Goal: Download file/media

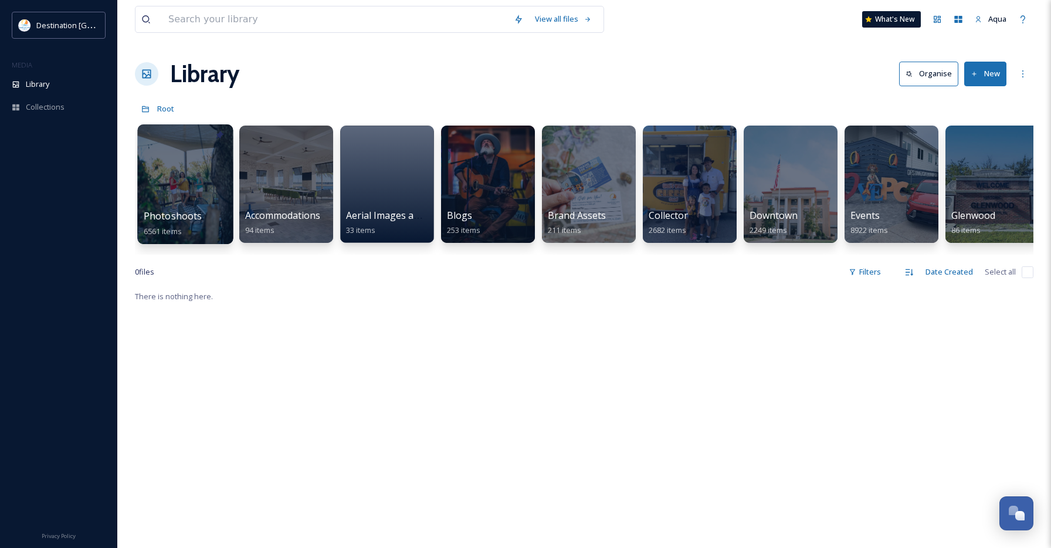
click at [200, 166] on div at bounding box center [185, 184] width 96 height 120
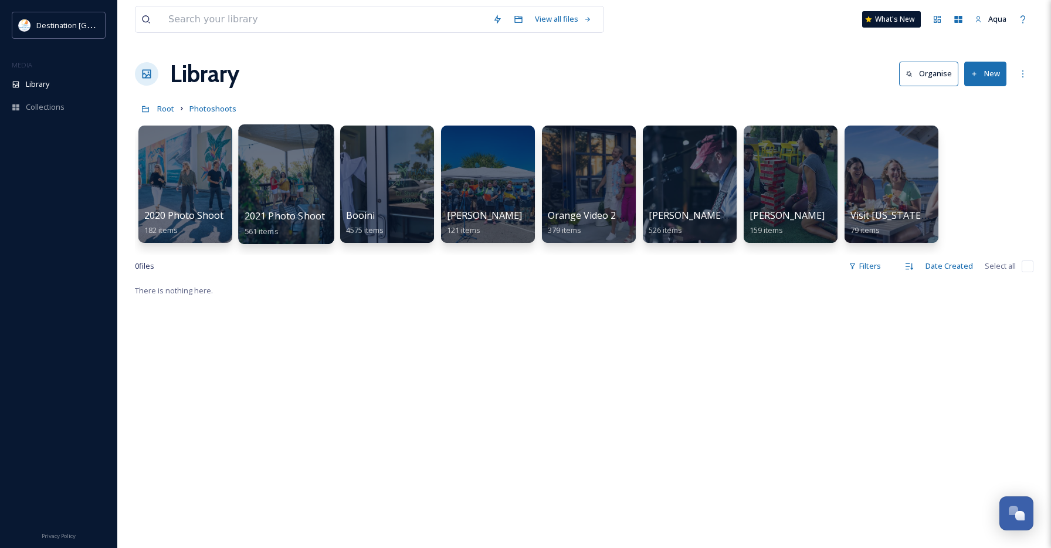
click at [302, 182] on div at bounding box center [286, 184] width 96 height 120
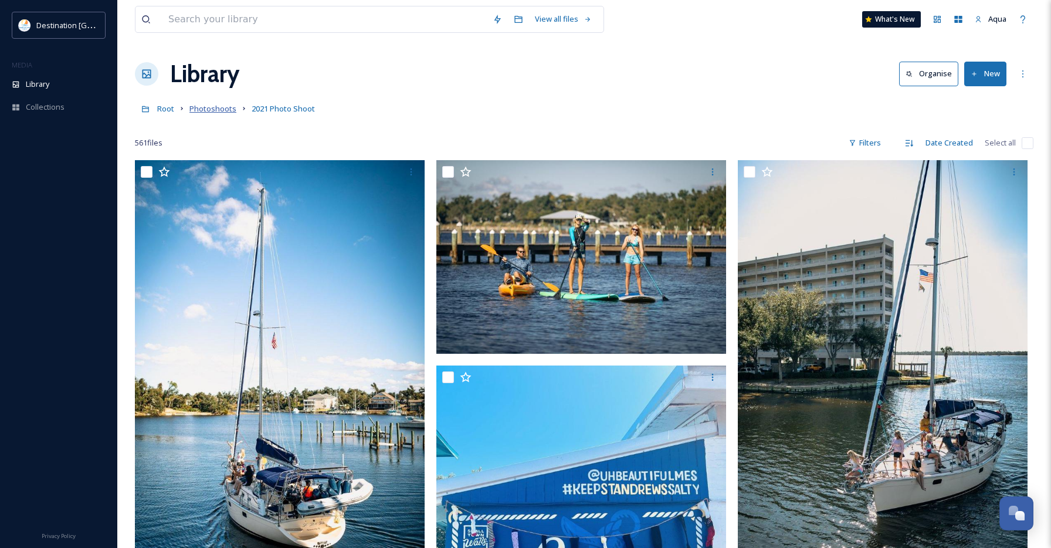
click at [221, 106] on span "Photoshoots" at bounding box center [213, 108] width 47 height 11
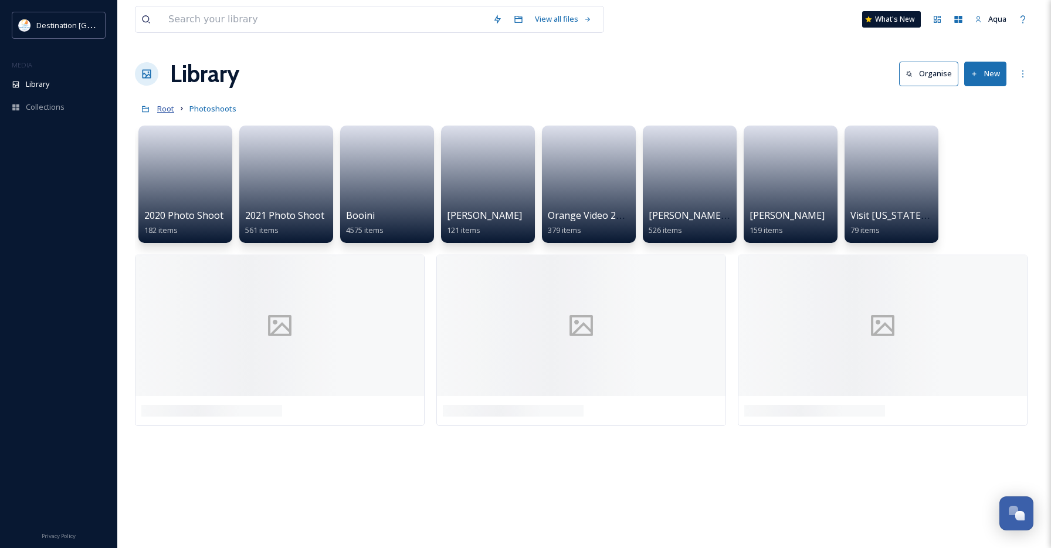
click at [159, 109] on span "Root" at bounding box center [165, 108] width 17 height 11
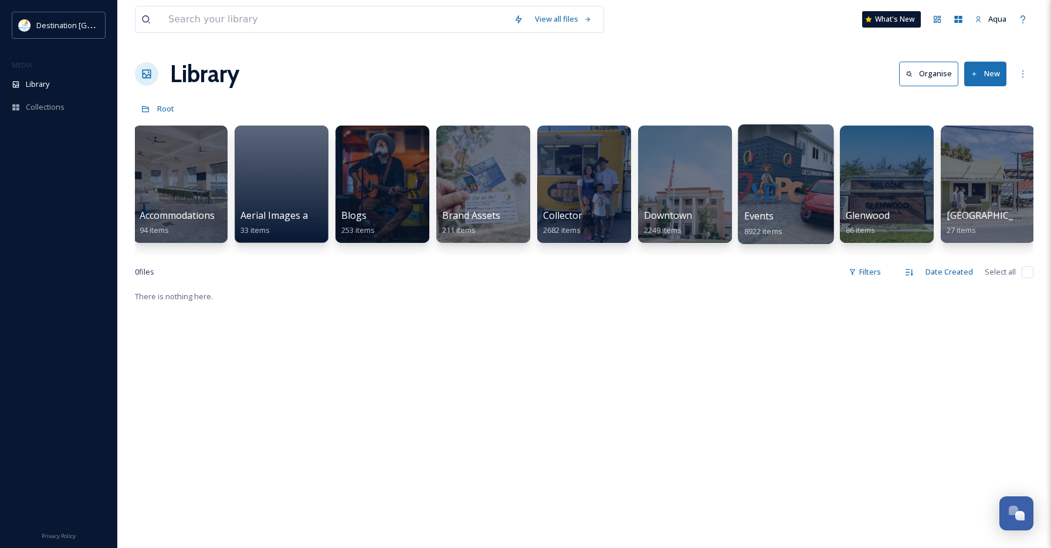
scroll to position [0, 551]
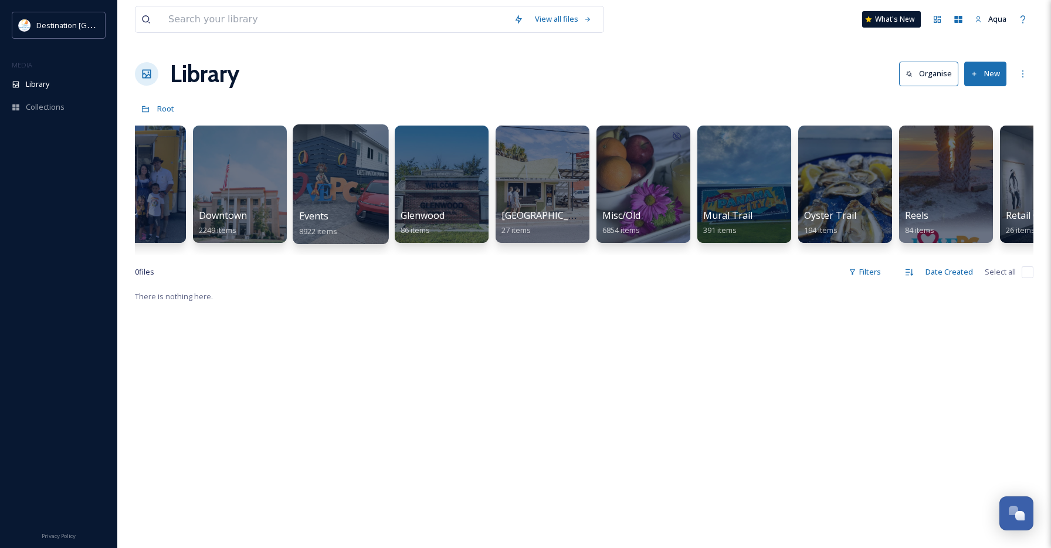
click at [310, 195] on div at bounding box center [341, 184] width 96 height 120
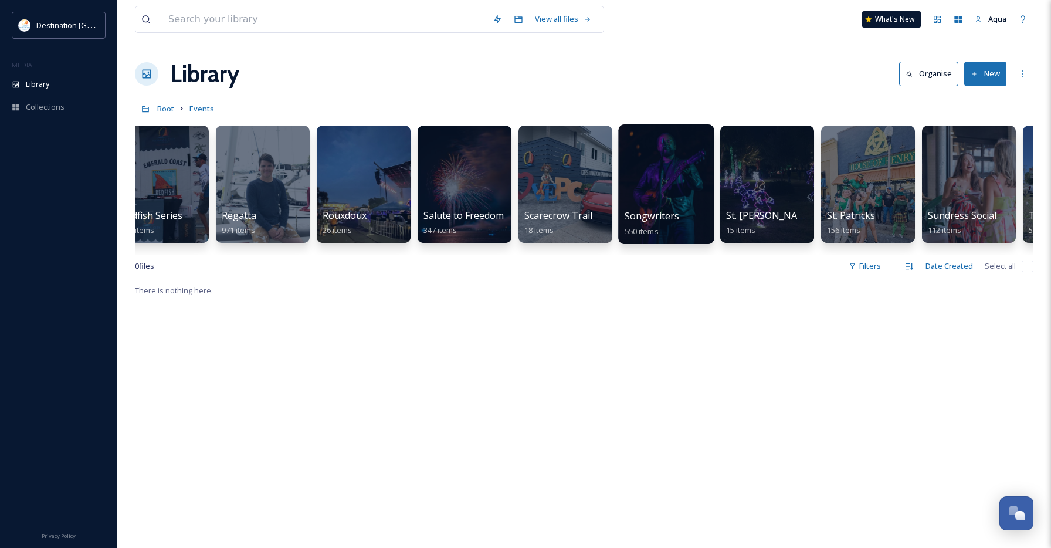
scroll to position [0, 3061]
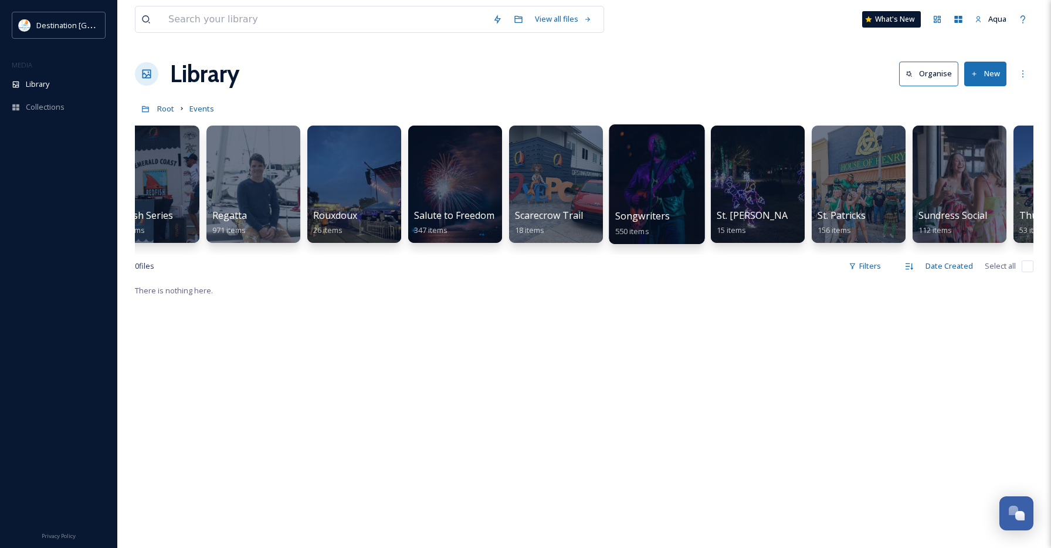
click at [681, 184] on div at bounding box center [657, 184] width 96 height 120
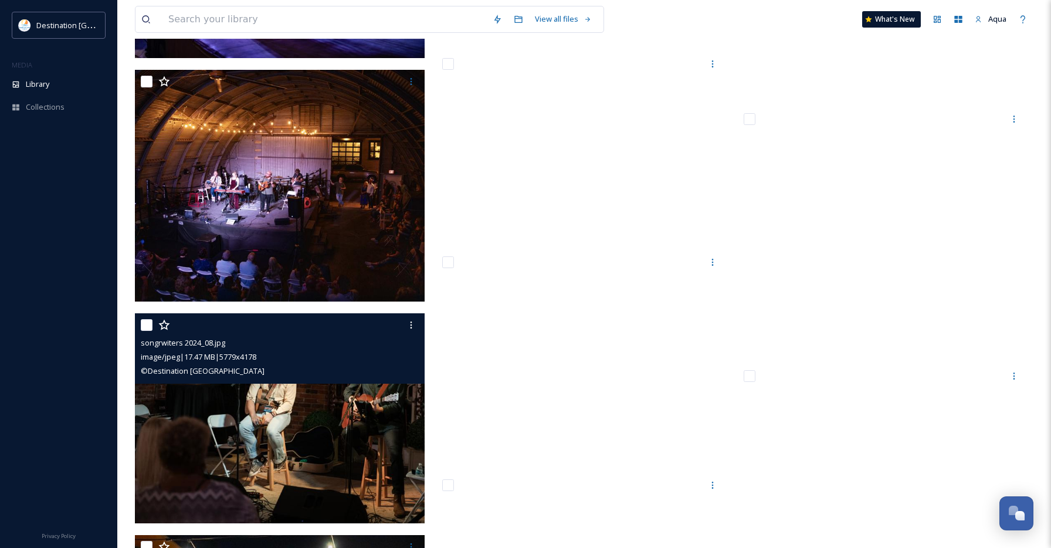
scroll to position [542, 0]
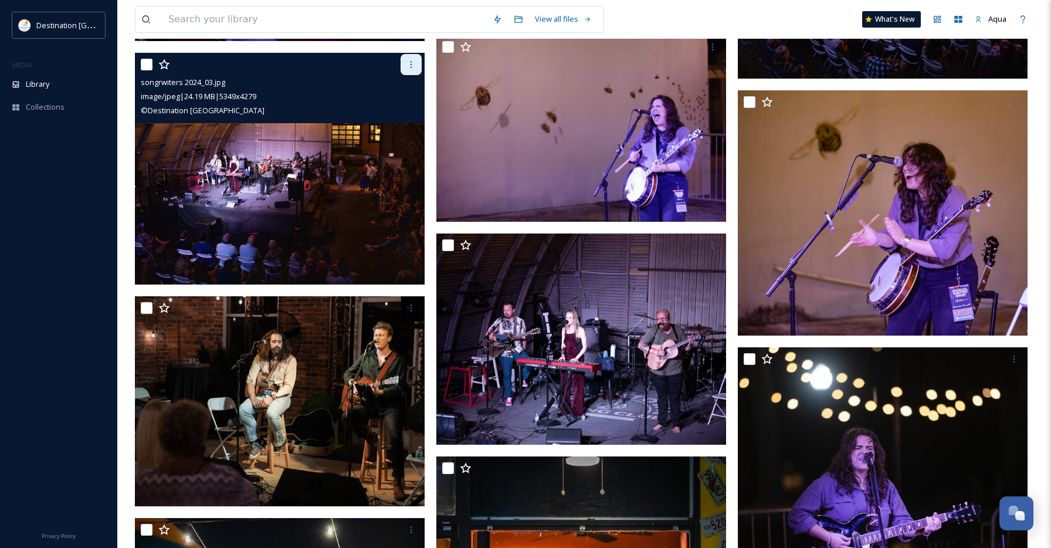
click at [412, 70] on div at bounding box center [411, 64] width 21 height 21
click at [413, 109] on span "Download" at bounding box center [398, 112] width 36 height 11
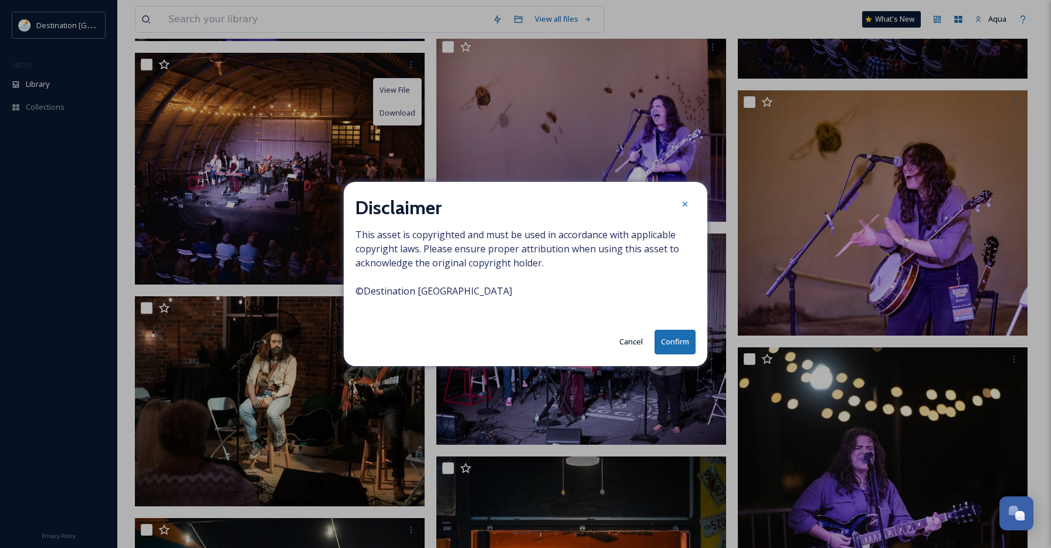
click at [675, 343] on button "Confirm" at bounding box center [675, 342] width 41 height 24
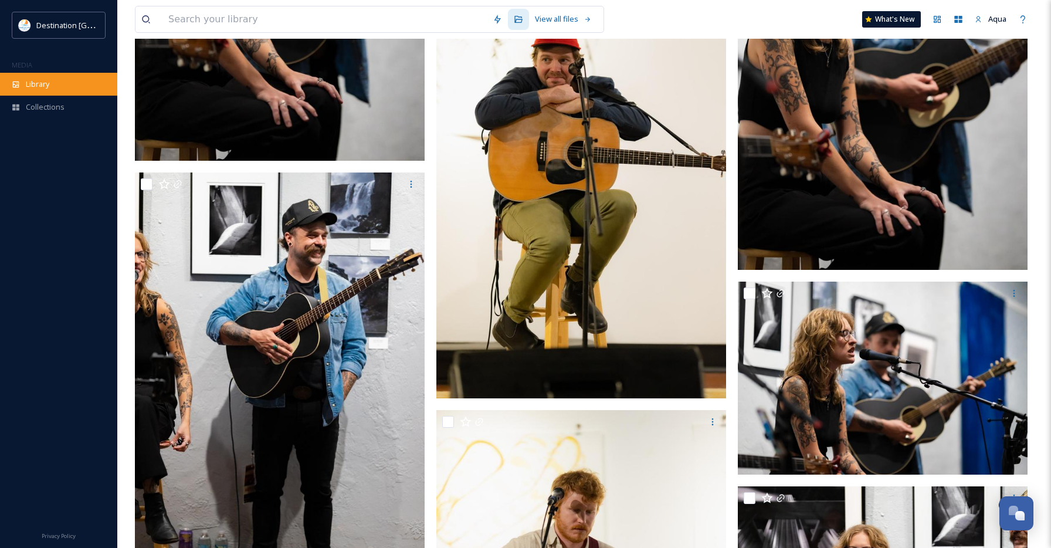
scroll to position [41900, 0]
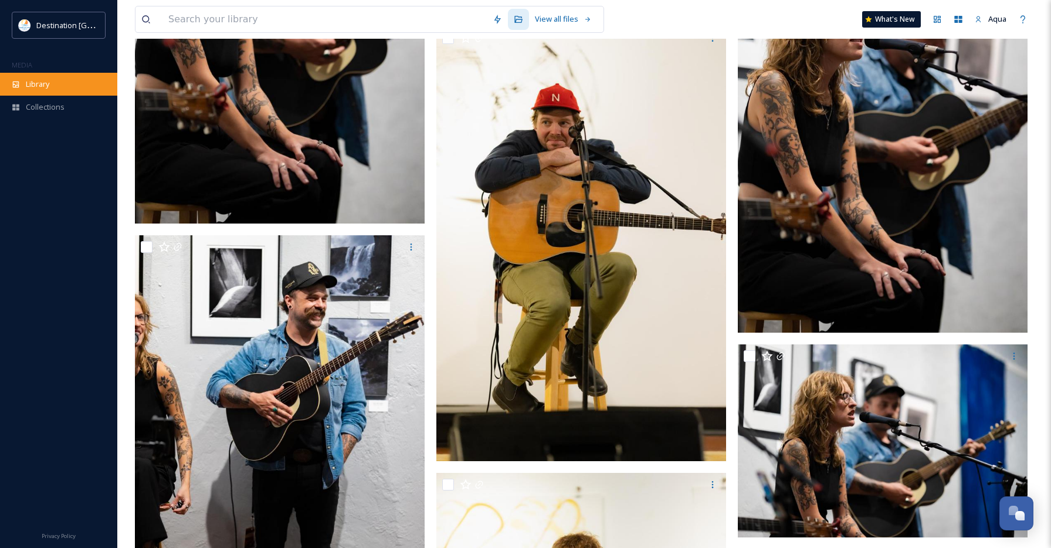
click at [42, 80] on span "Library" at bounding box center [37, 84] width 23 height 11
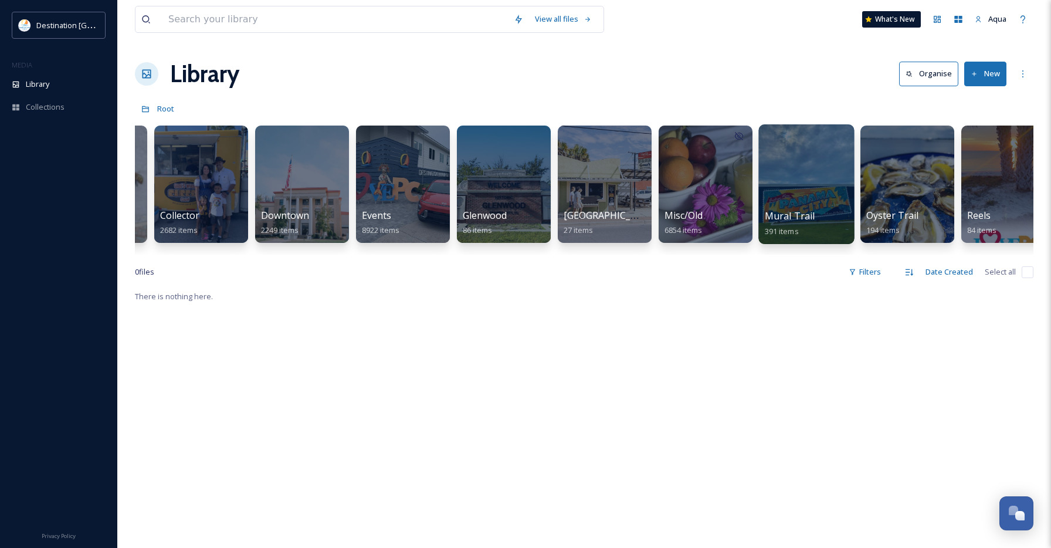
scroll to position [0, 442]
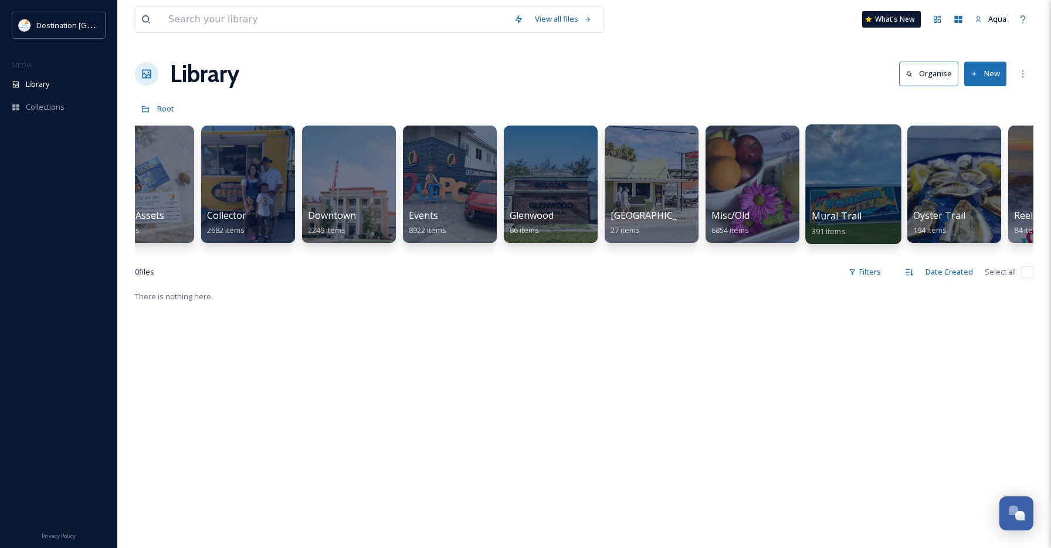
click at [420, 184] on div at bounding box center [450, 184] width 94 height 117
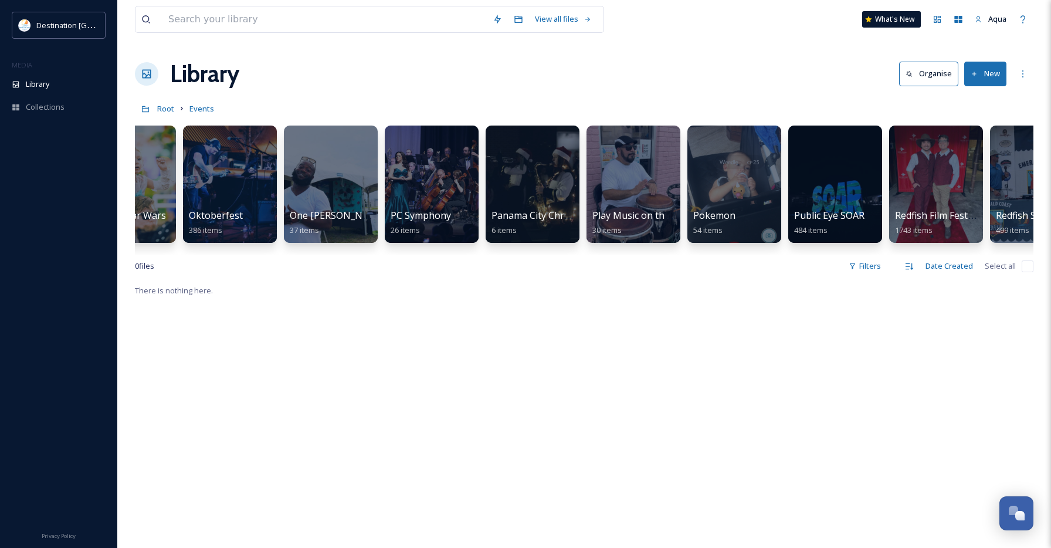
scroll to position [0, 2190]
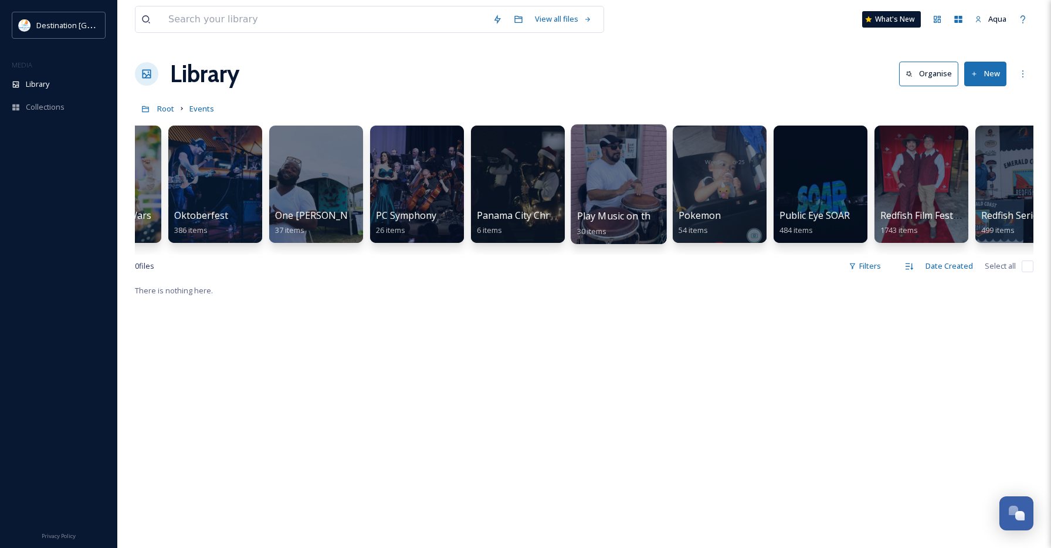
click at [593, 193] on div at bounding box center [619, 184] width 96 height 120
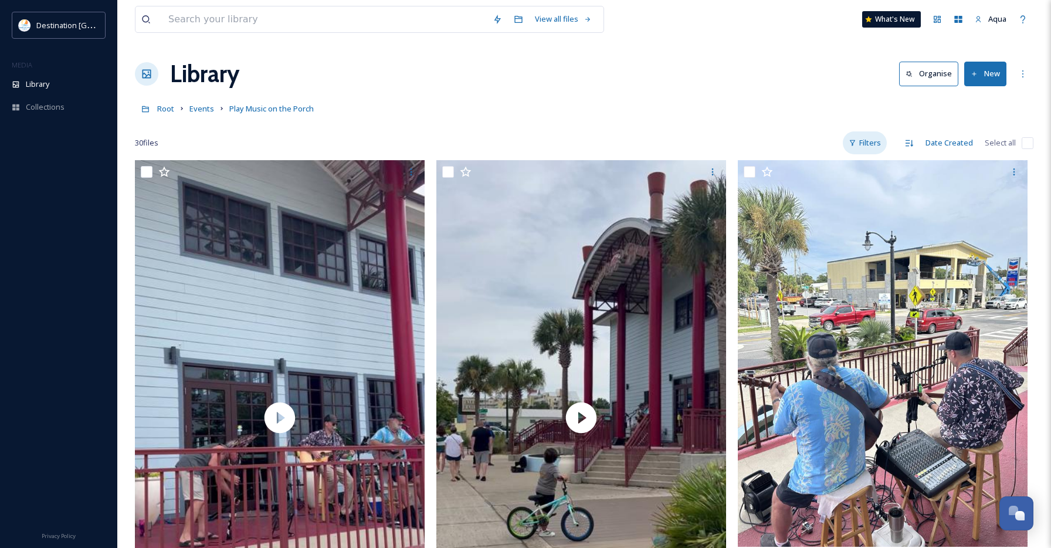
click at [882, 150] on div "Filters" at bounding box center [865, 142] width 44 height 23
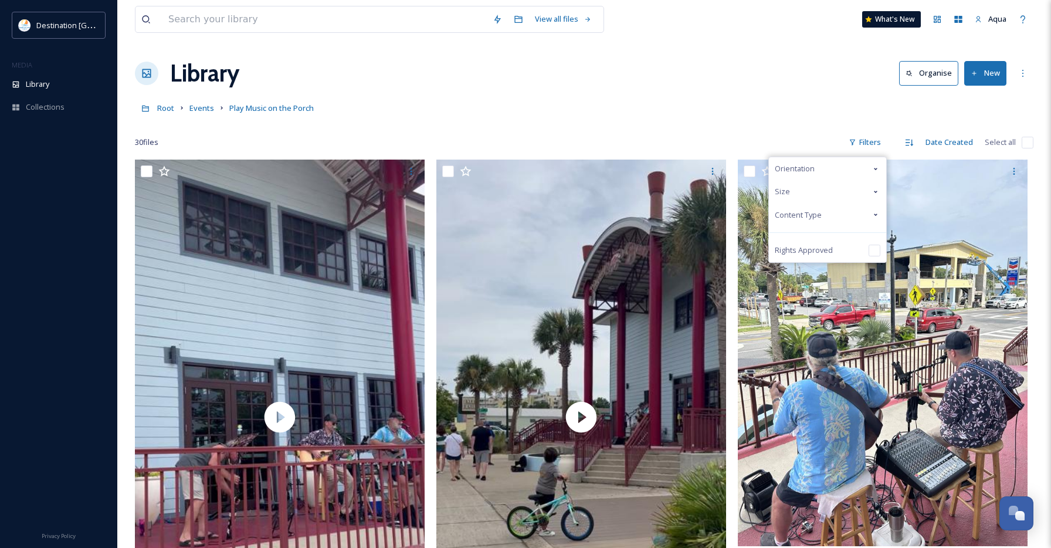
click at [820, 217] on span "Content Type" at bounding box center [798, 214] width 47 height 11
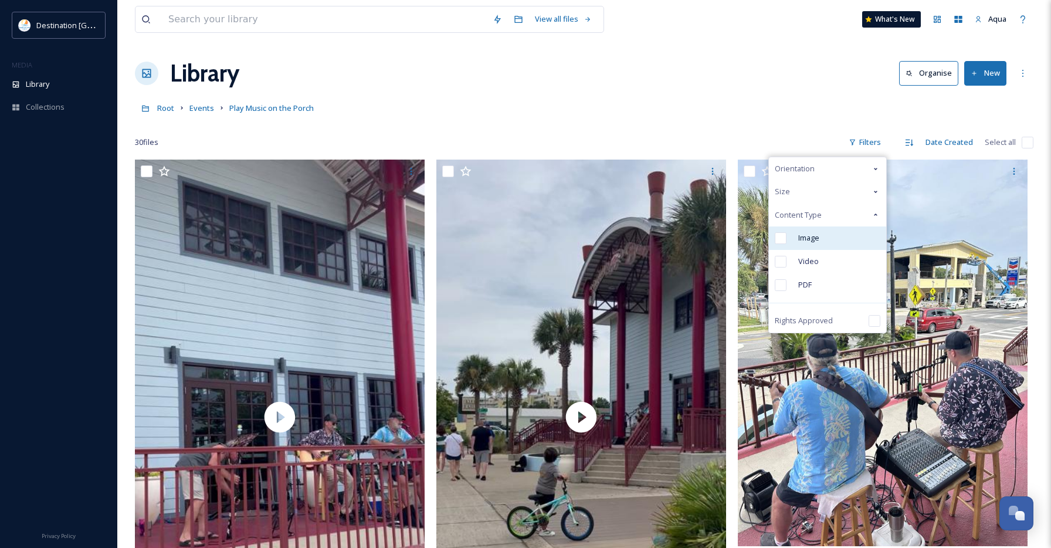
click at [819, 245] on div "Image" at bounding box center [827, 237] width 117 height 23
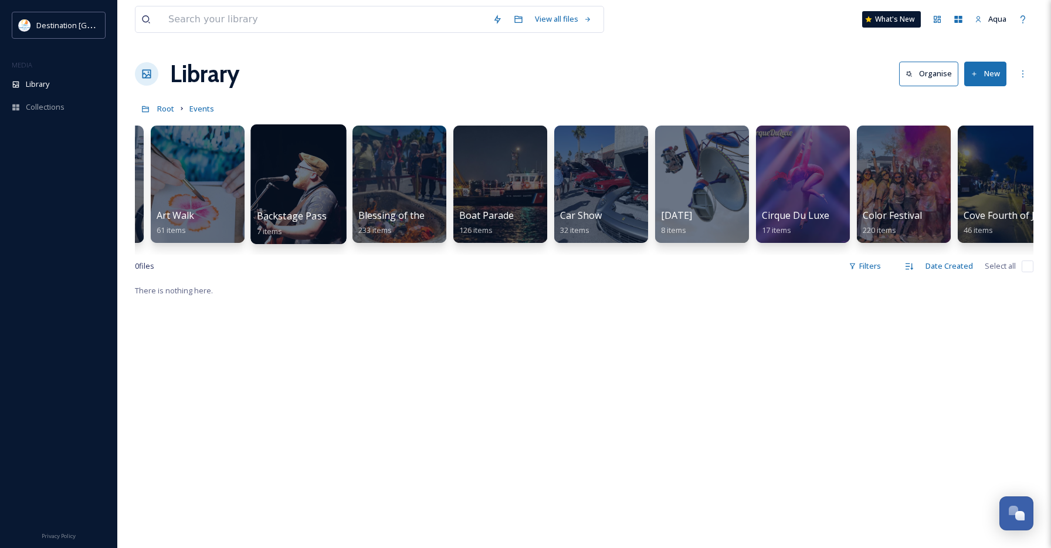
scroll to position [0, 93]
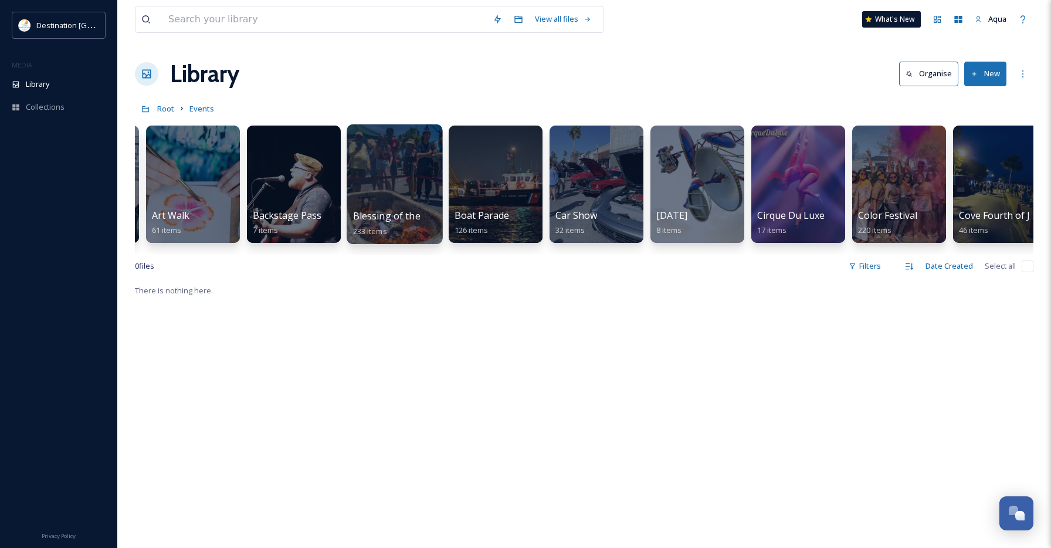
click at [362, 190] on div at bounding box center [395, 184] width 96 height 120
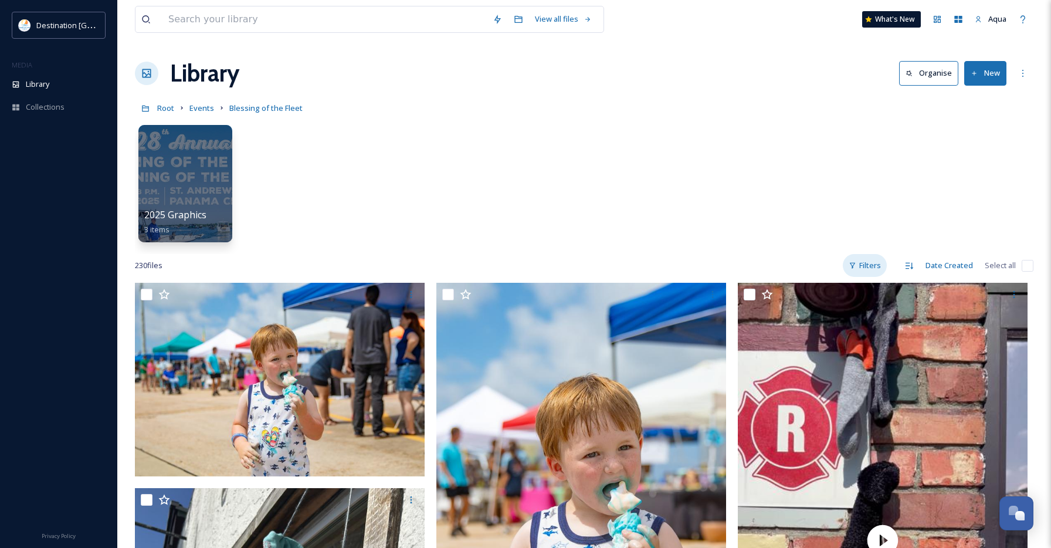
click at [865, 261] on div "Filters" at bounding box center [865, 265] width 44 height 23
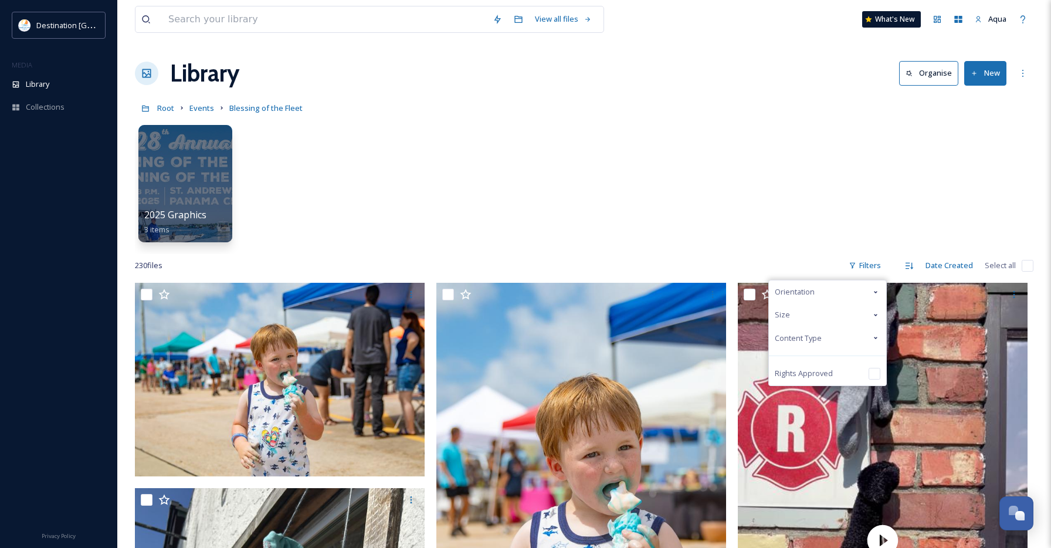
click at [840, 289] on div "Orientation" at bounding box center [827, 291] width 117 height 23
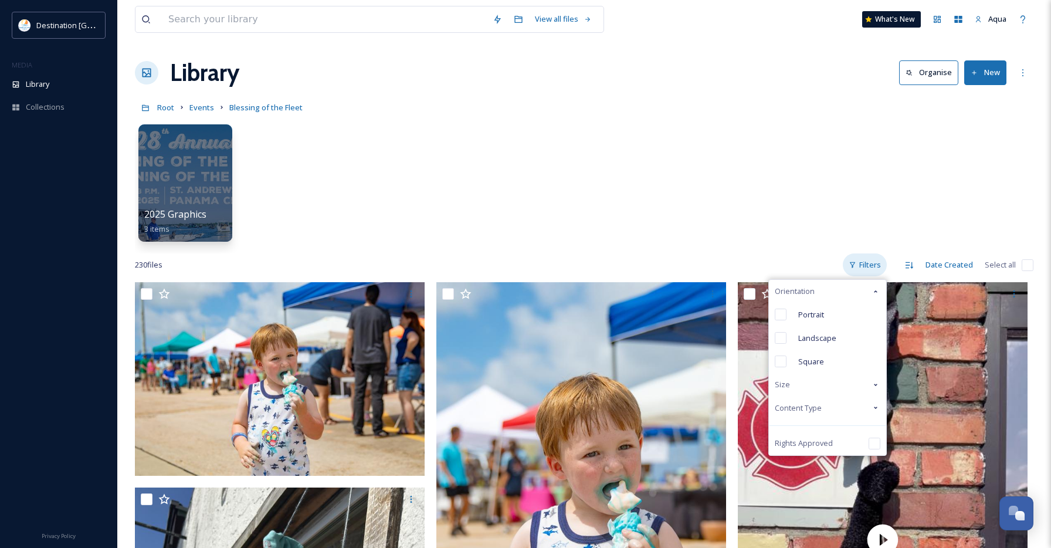
click at [860, 269] on div "Filters" at bounding box center [865, 264] width 44 height 23
click at [829, 405] on div "Content Type" at bounding box center [827, 408] width 117 height 23
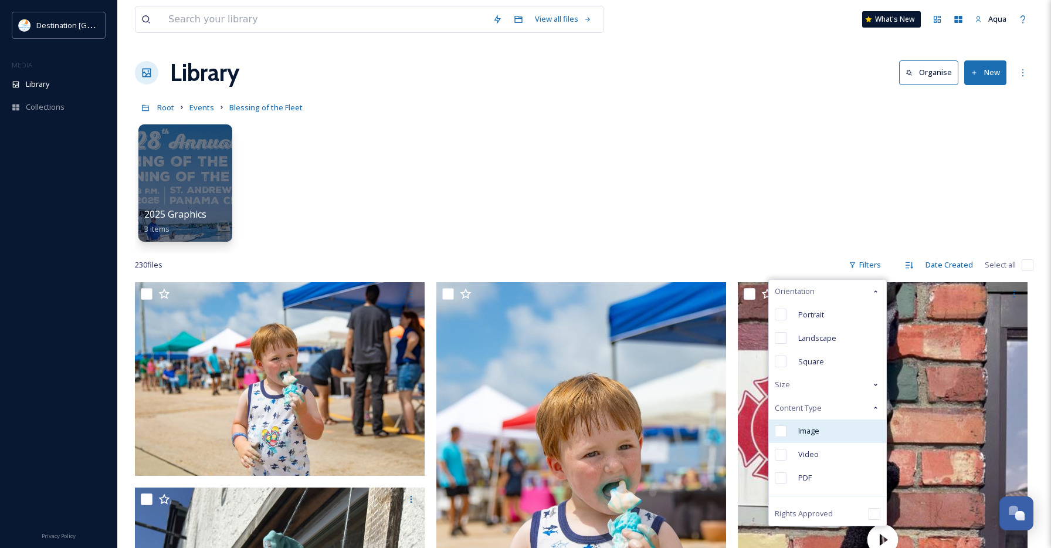
click at [817, 424] on div "Image" at bounding box center [827, 431] width 117 height 23
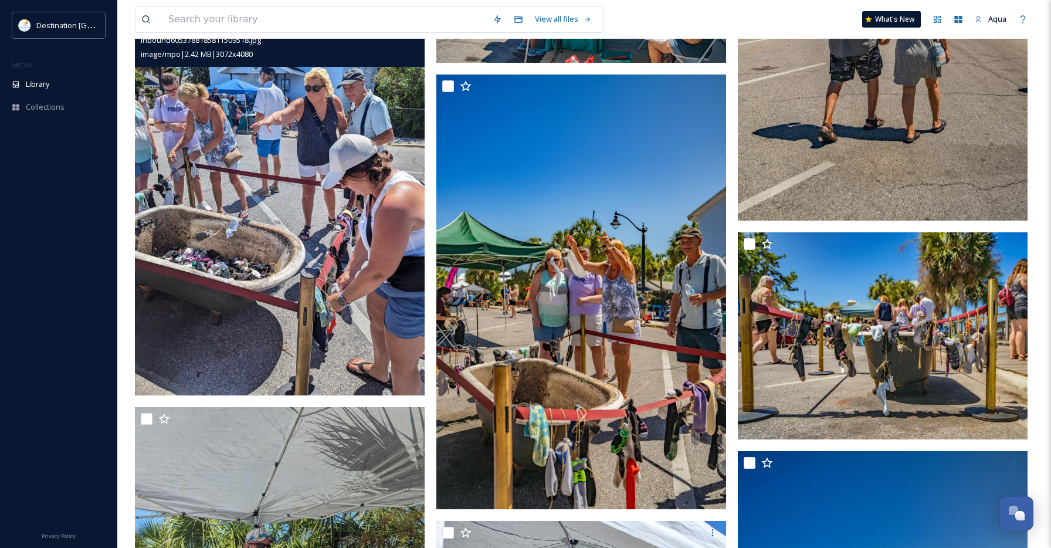
scroll to position [16141, 0]
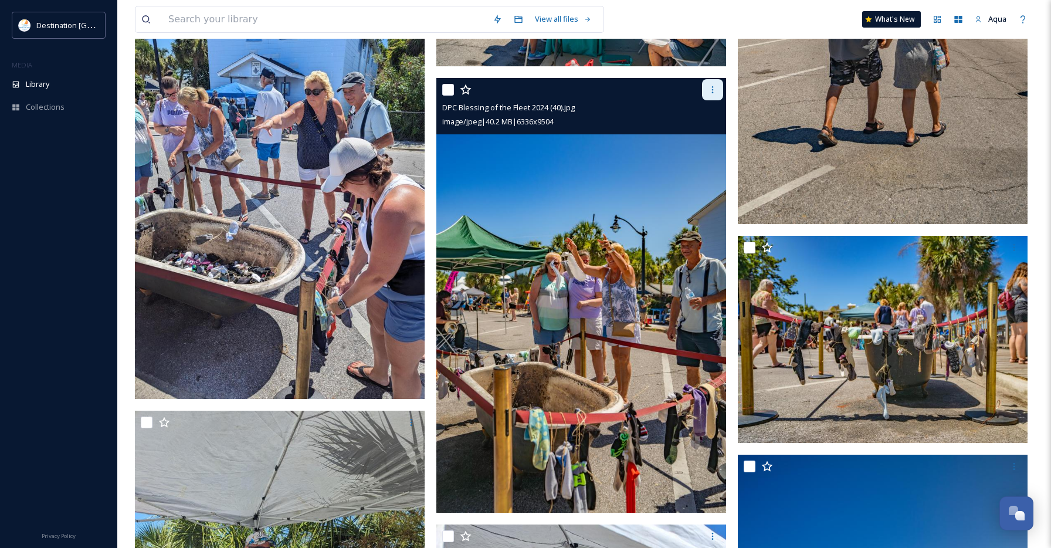
click at [711, 95] on div at bounding box center [712, 89] width 21 height 21
click at [700, 131] on div "Download" at bounding box center [699, 138] width 48 height 23
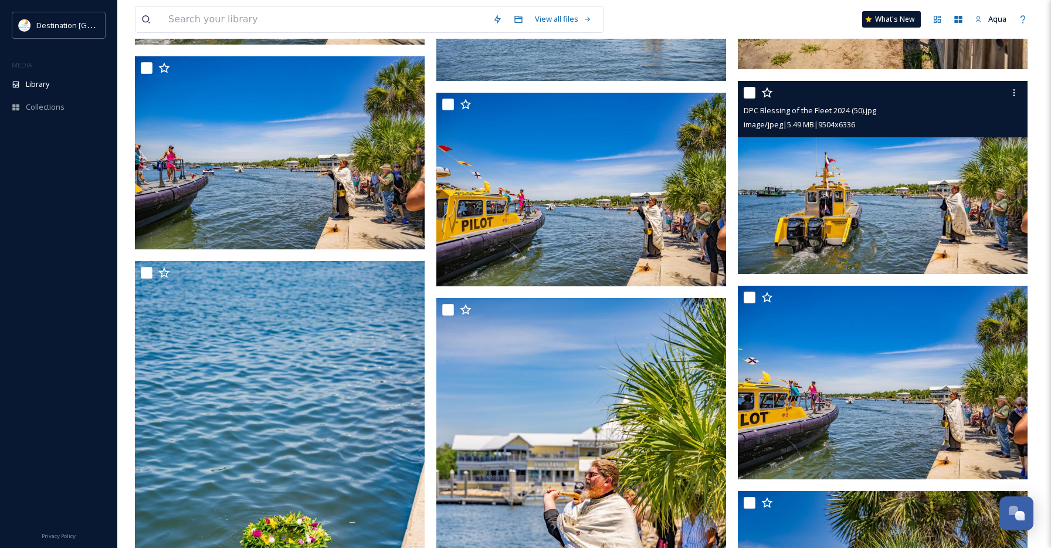
scroll to position [3793, 0]
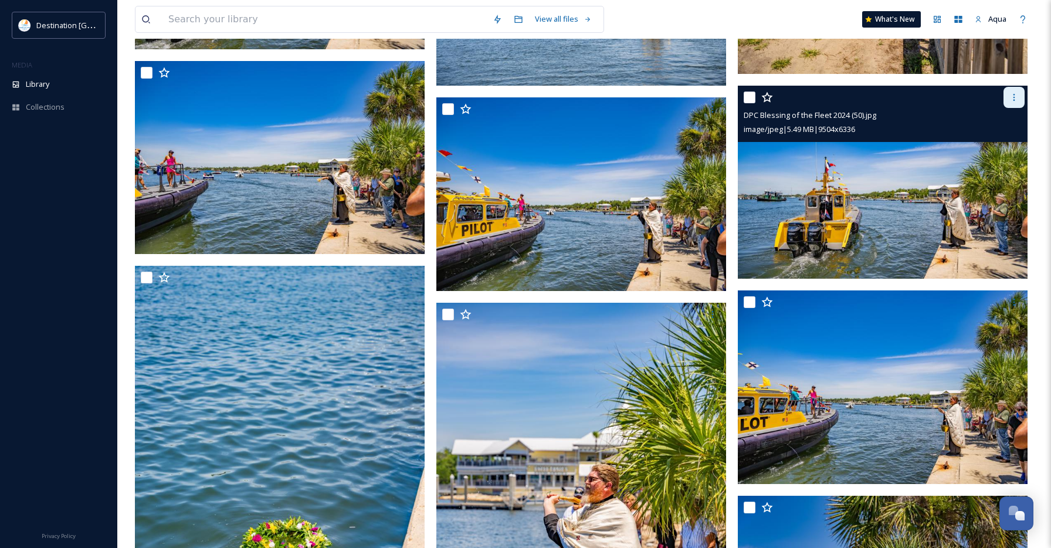
click at [1018, 102] on icon at bounding box center [1014, 97] width 9 height 9
click at [1010, 138] on div "Download" at bounding box center [1001, 145] width 48 height 23
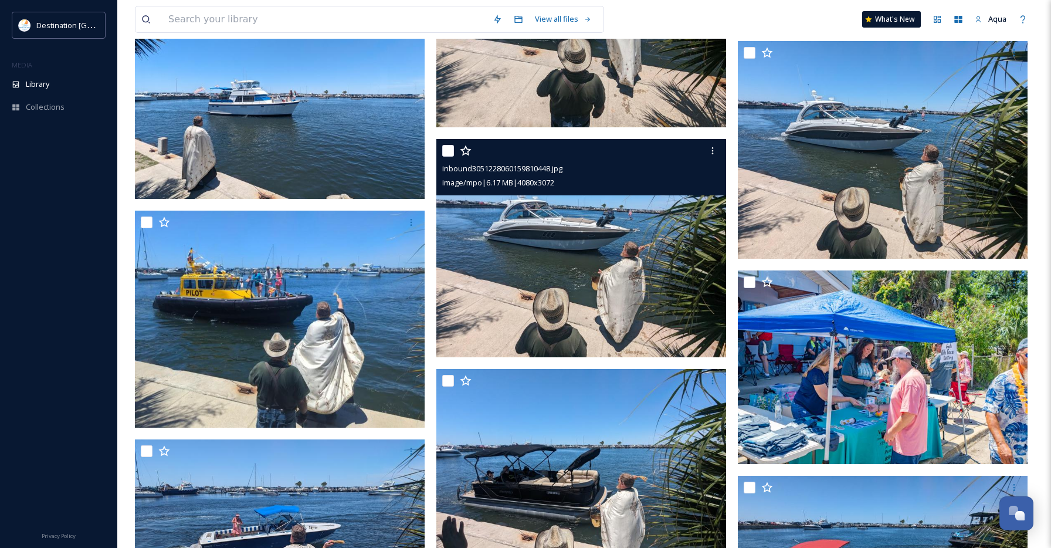
scroll to position [10213, 0]
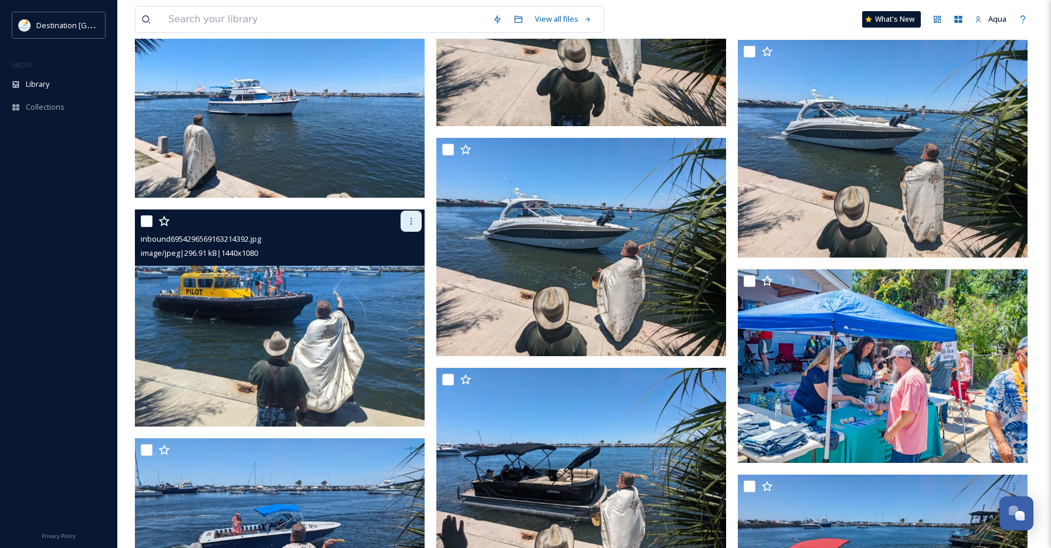
click at [401, 225] on div at bounding box center [411, 221] width 21 height 21
click at [398, 268] on span "Download" at bounding box center [398, 269] width 36 height 11
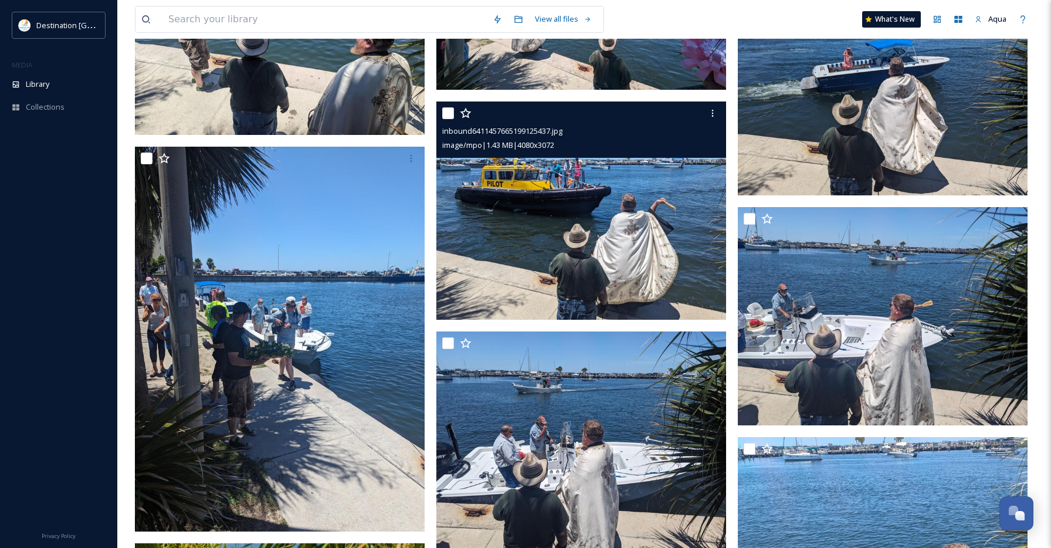
scroll to position [11630, 0]
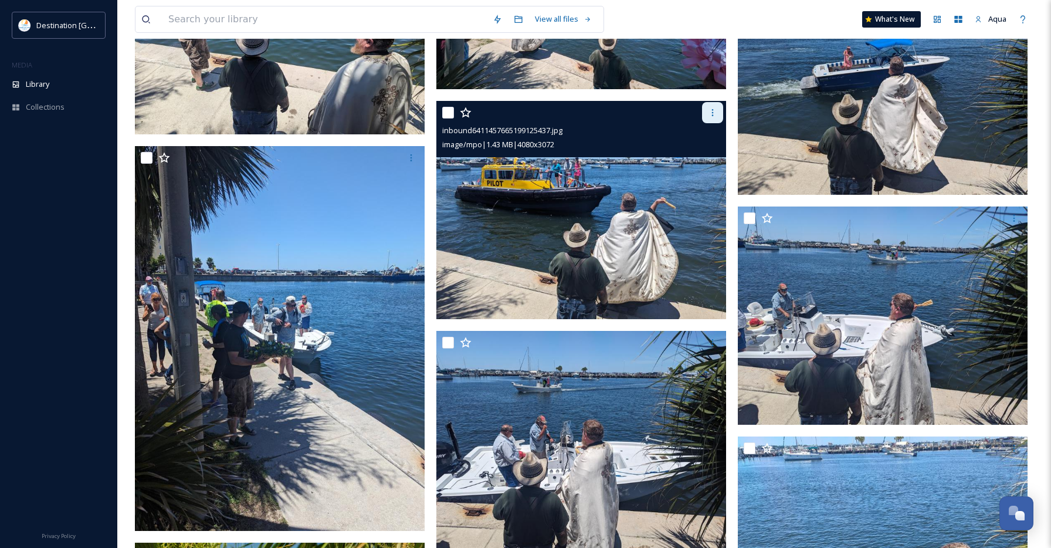
click at [719, 110] on div at bounding box center [712, 112] width 21 height 21
drag, startPoint x: 696, startPoint y: 164, endPoint x: 650, endPoint y: 163, distance: 46.4
click at [696, 164] on span "Download" at bounding box center [699, 160] width 36 height 11
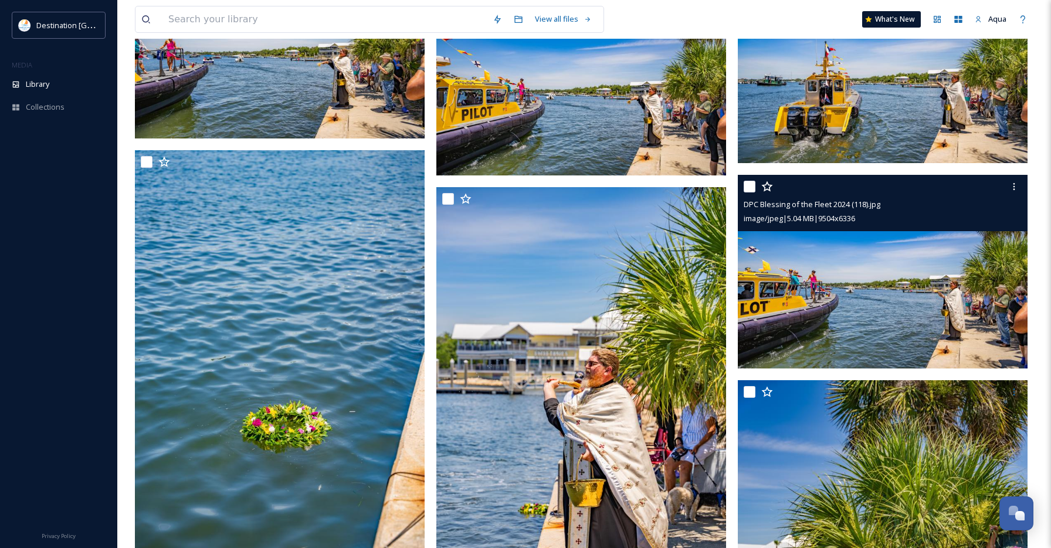
scroll to position [3912, 0]
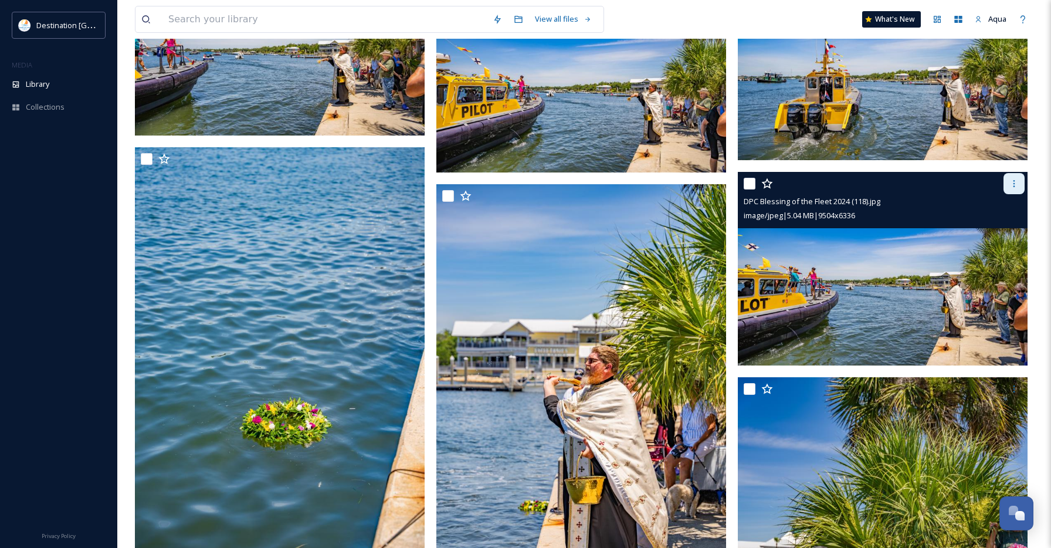
click at [1023, 189] on div at bounding box center [1014, 183] width 21 height 21
click at [1002, 228] on span "Download" at bounding box center [1001, 232] width 36 height 11
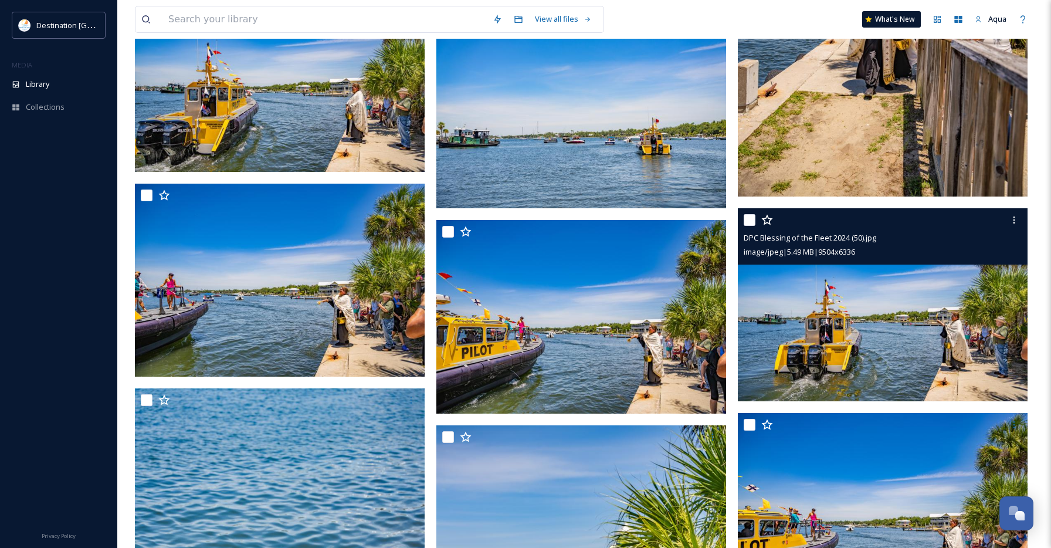
scroll to position [3638, 0]
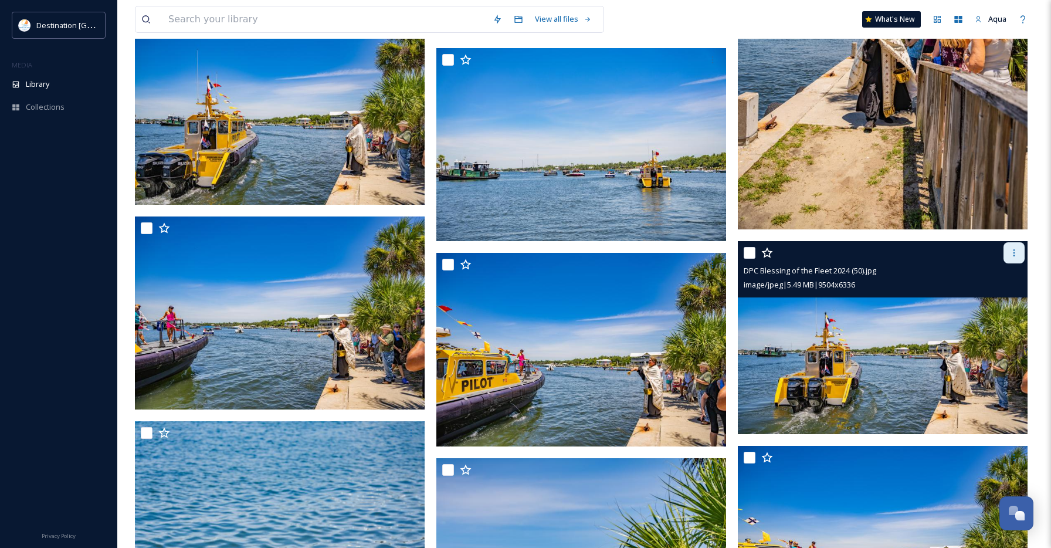
click at [1013, 253] on icon at bounding box center [1014, 252] width 9 height 9
click at [989, 302] on span "Download" at bounding box center [1001, 301] width 36 height 11
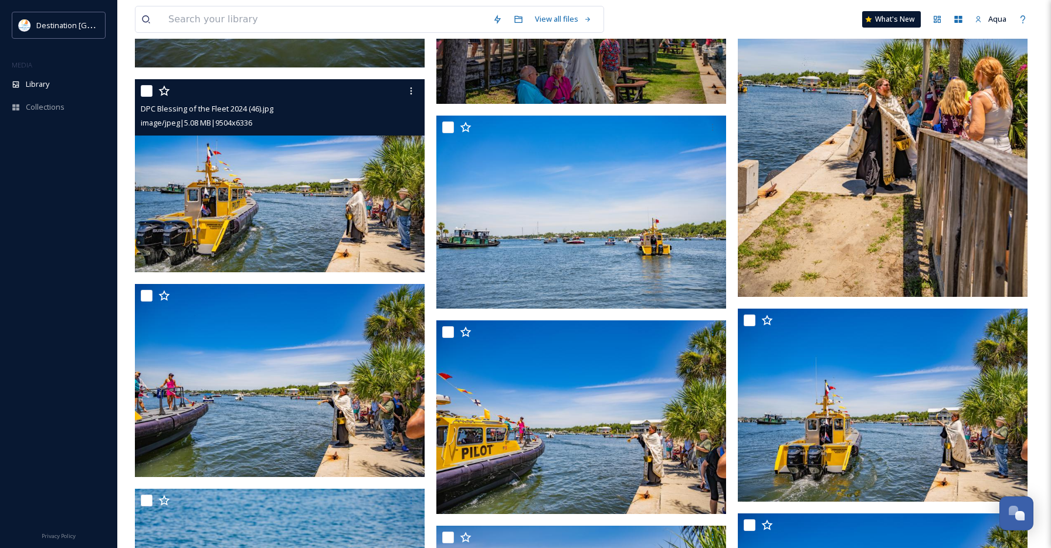
scroll to position [3564, 0]
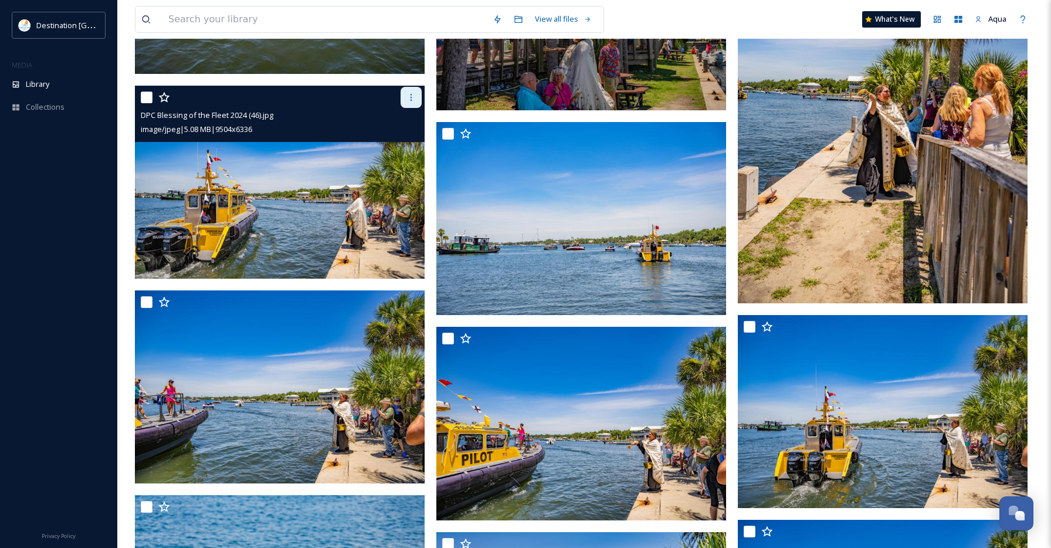
click at [412, 93] on icon at bounding box center [411, 97] width 9 height 9
click at [403, 142] on span "Download" at bounding box center [398, 145] width 36 height 11
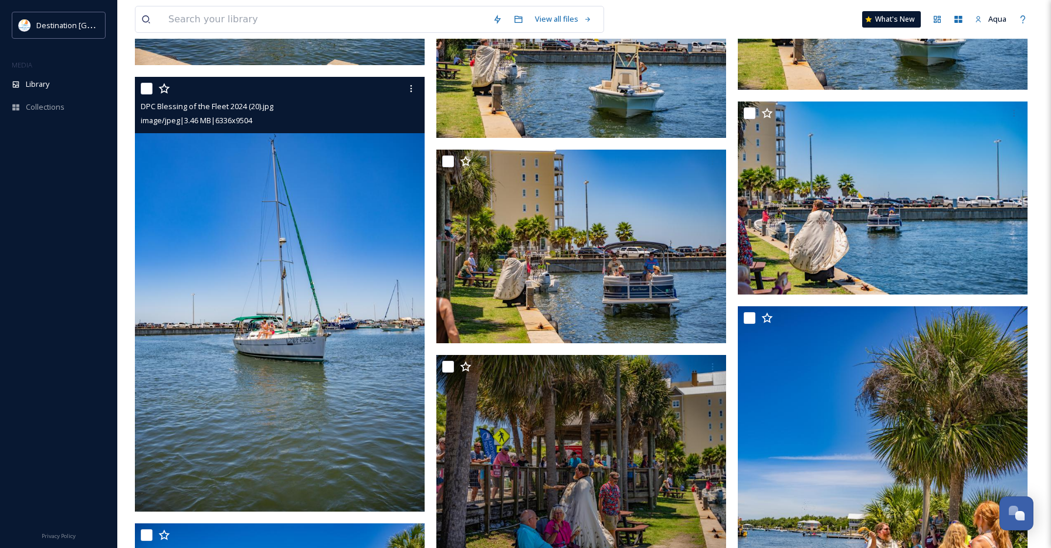
scroll to position [3109, 0]
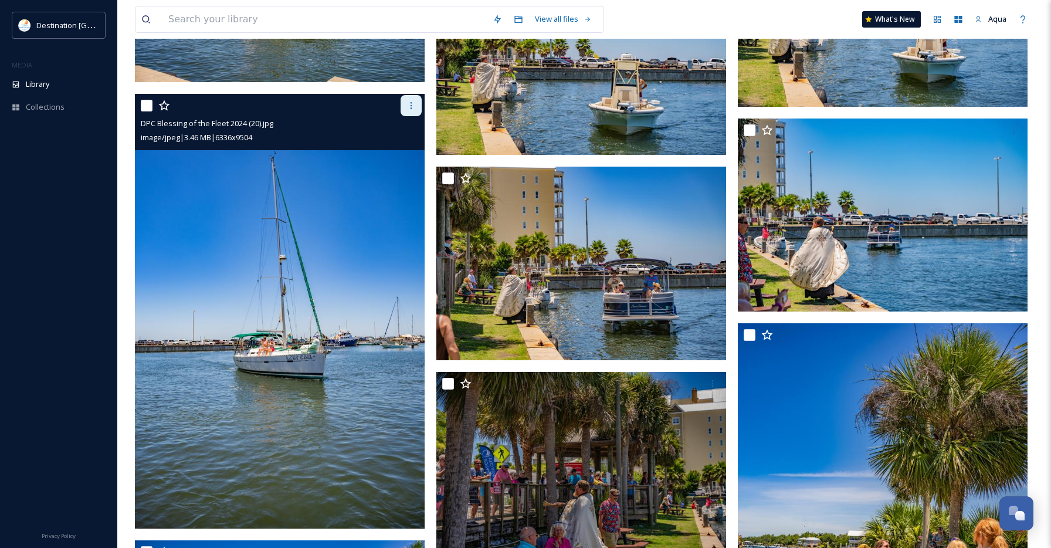
click at [408, 107] on icon at bounding box center [411, 105] width 9 height 9
click at [403, 149] on span "Download" at bounding box center [398, 153] width 36 height 11
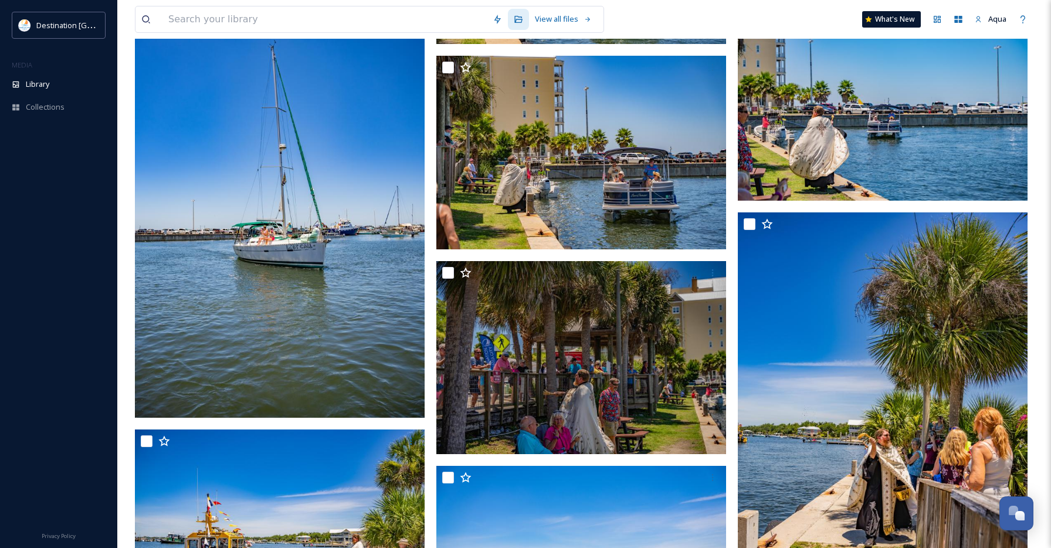
scroll to position [3225, 0]
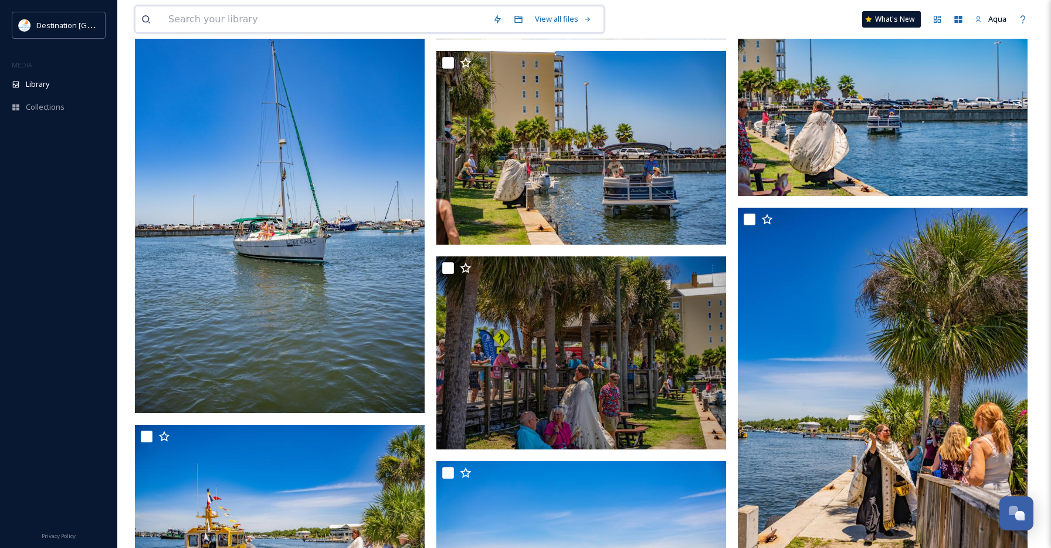
click at [273, 24] on input at bounding box center [325, 19] width 324 height 26
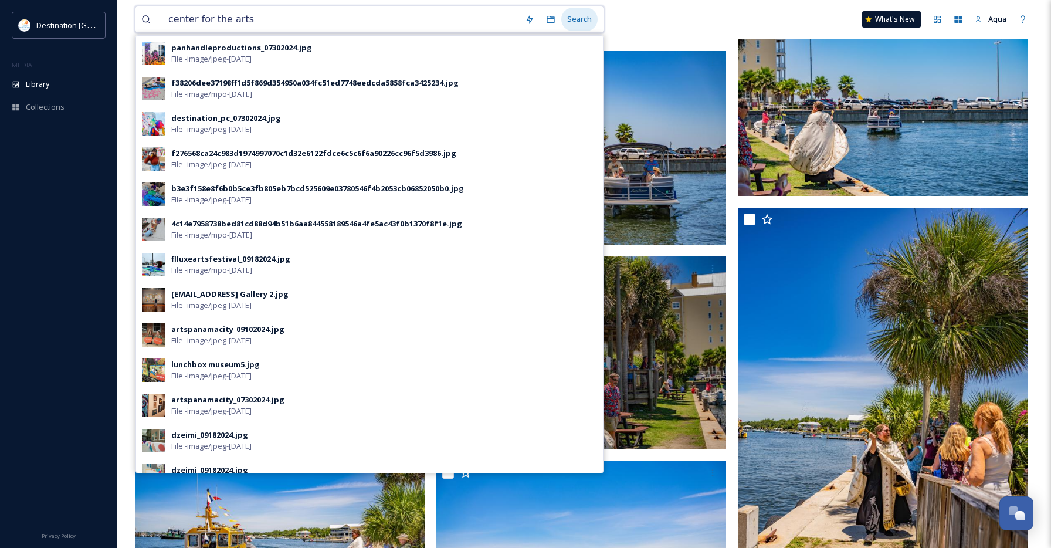
type input "center for the arts"
click at [569, 23] on div "Search" at bounding box center [580, 19] width 36 height 23
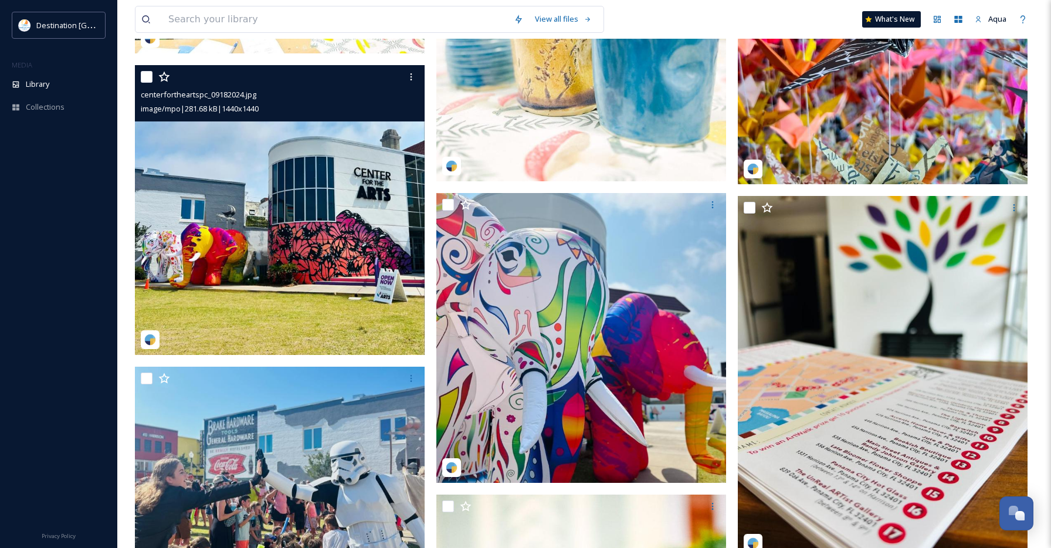
scroll to position [3119, 0]
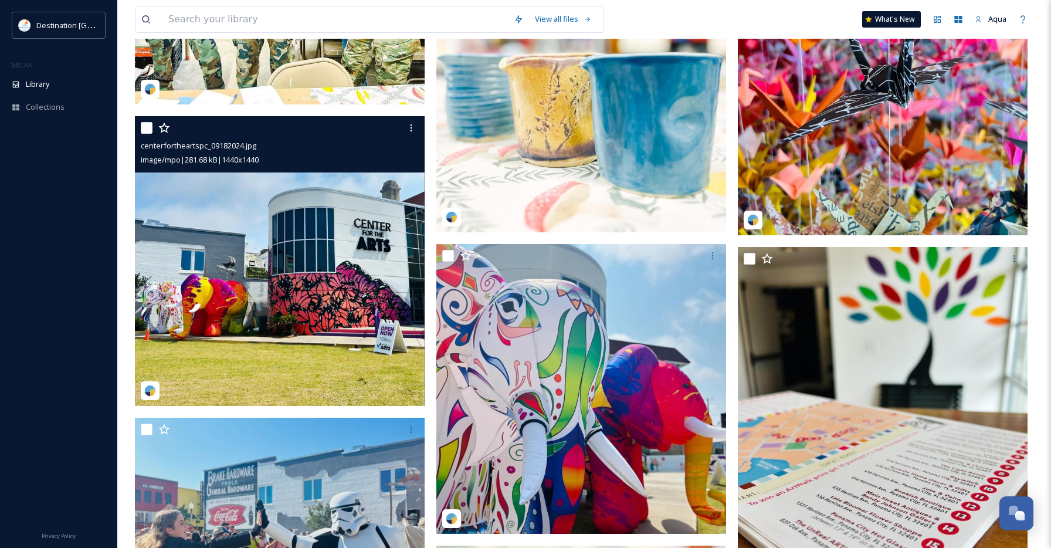
click at [312, 282] on img at bounding box center [280, 261] width 290 height 290
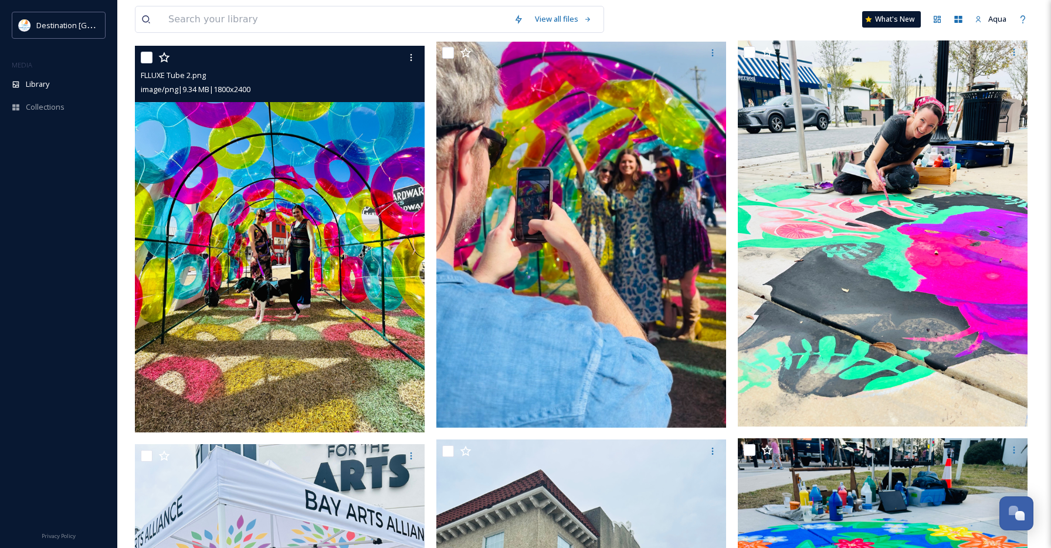
scroll to position [6983, 0]
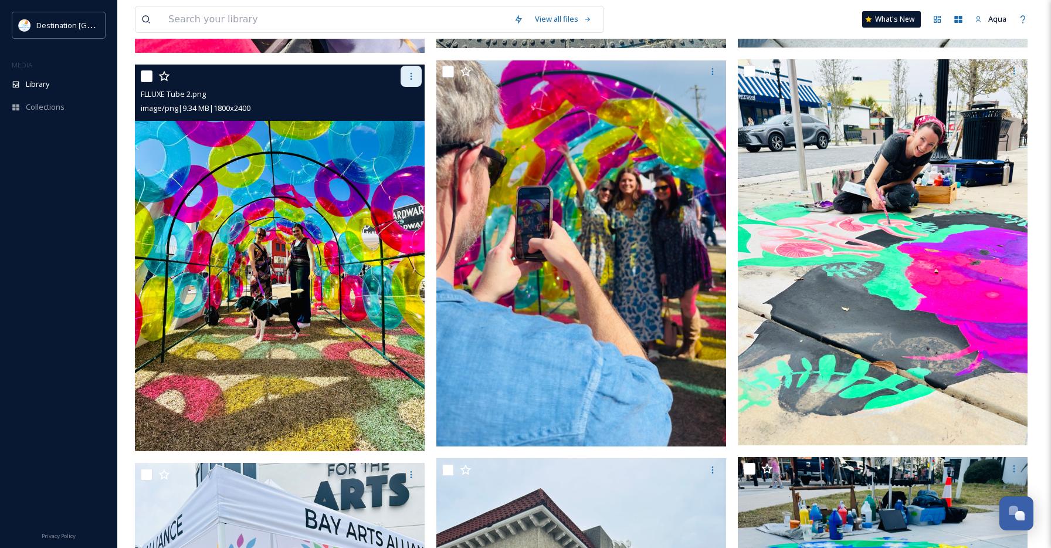
click at [410, 80] on icon at bounding box center [411, 76] width 9 height 9
click at [394, 123] on span "Download" at bounding box center [398, 125] width 36 height 11
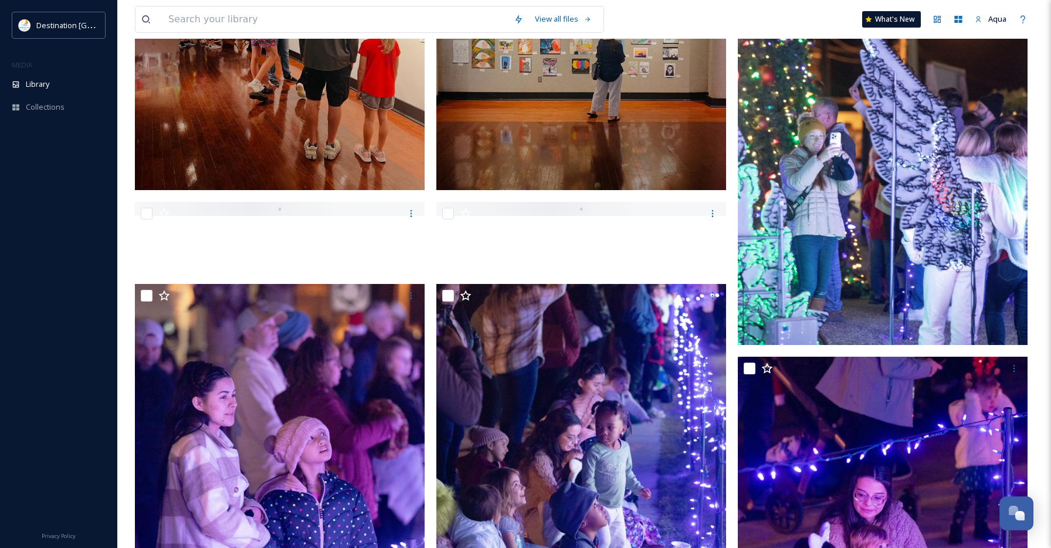
scroll to position [0, 0]
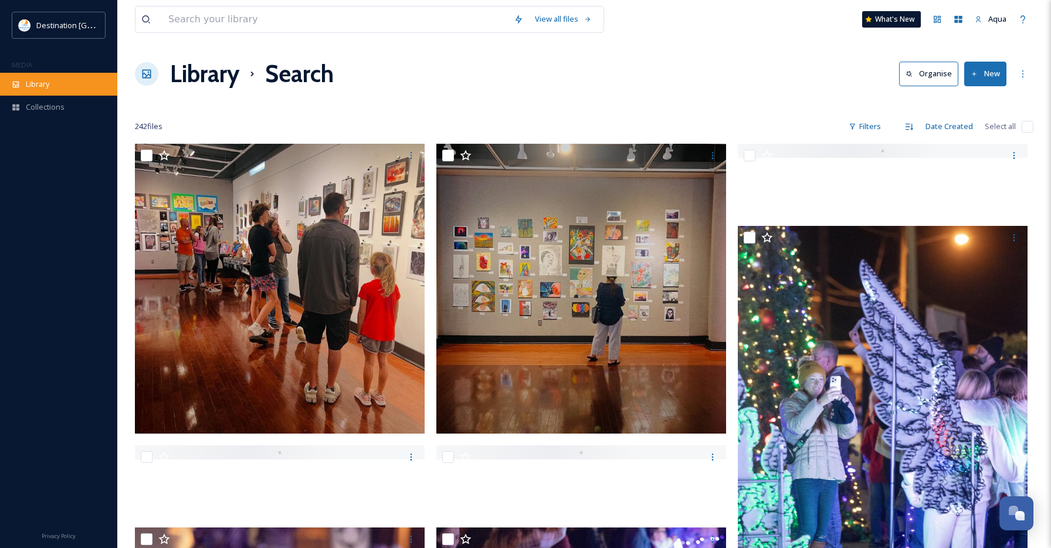
click at [39, 86] on span "Library" at bounding box center [37, 84] width 23 height 11
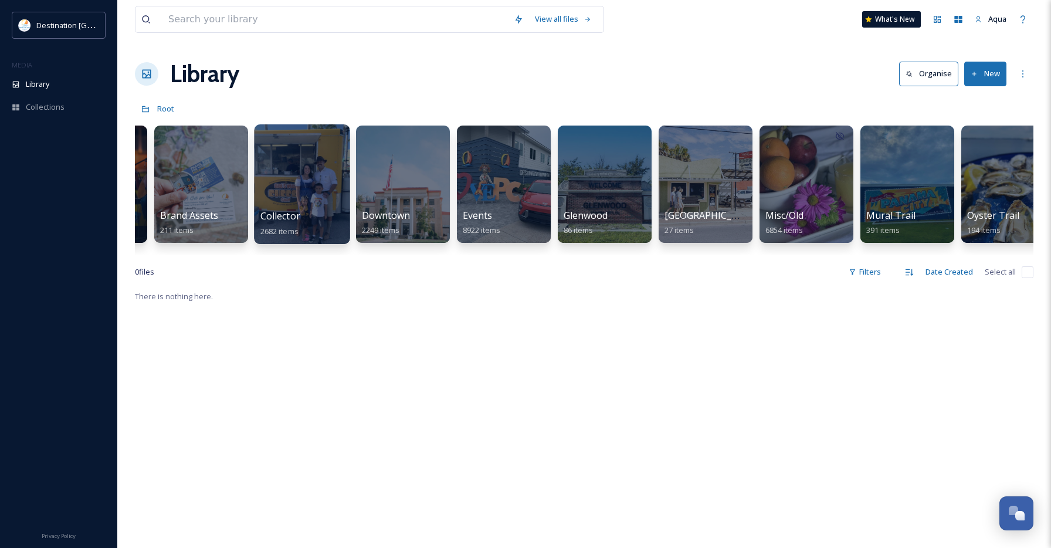
scroll to position [0, 452]
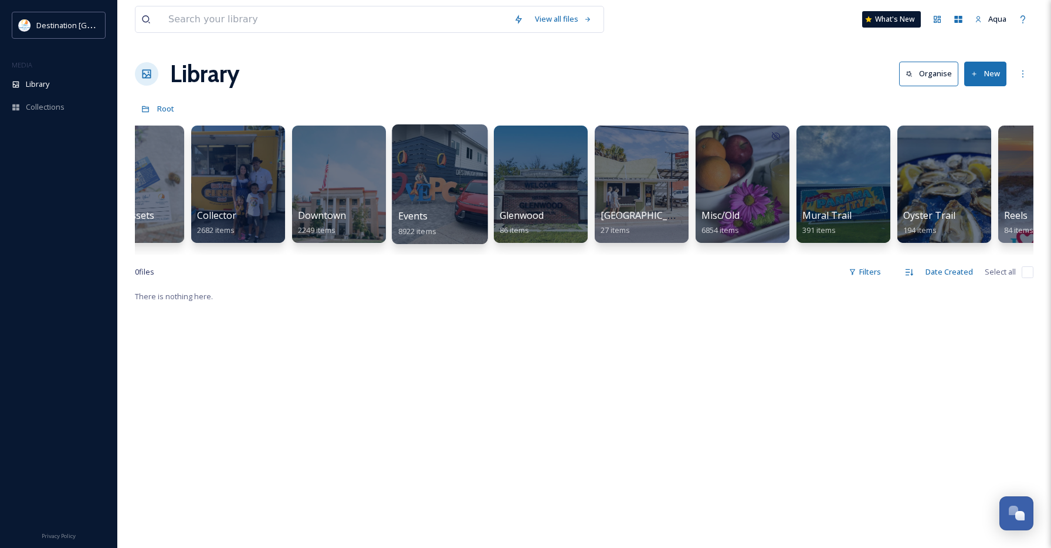
click at [440, 202] on div at bounding box center [440, 184] width 96 height 120
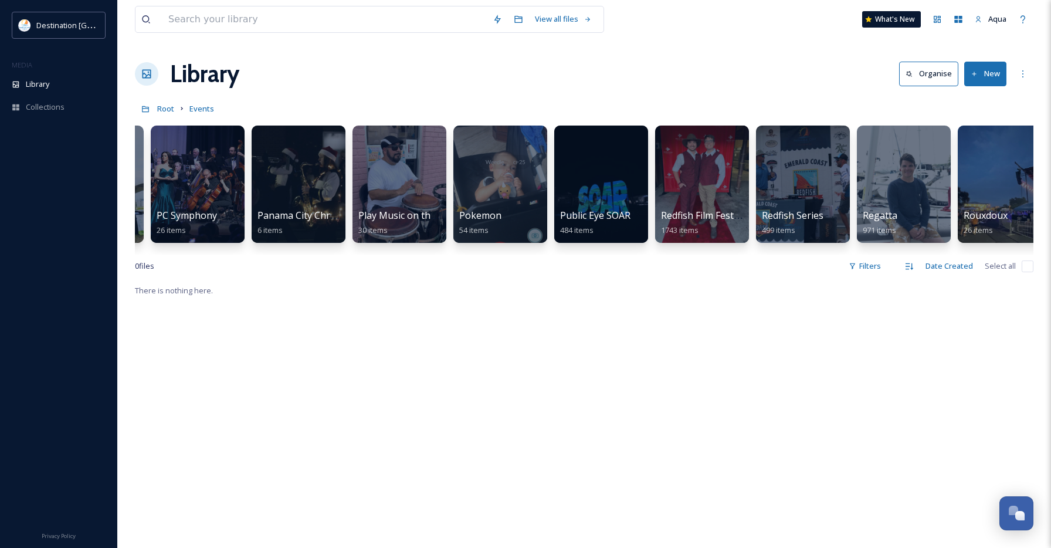
scroll to position [0, 2407]
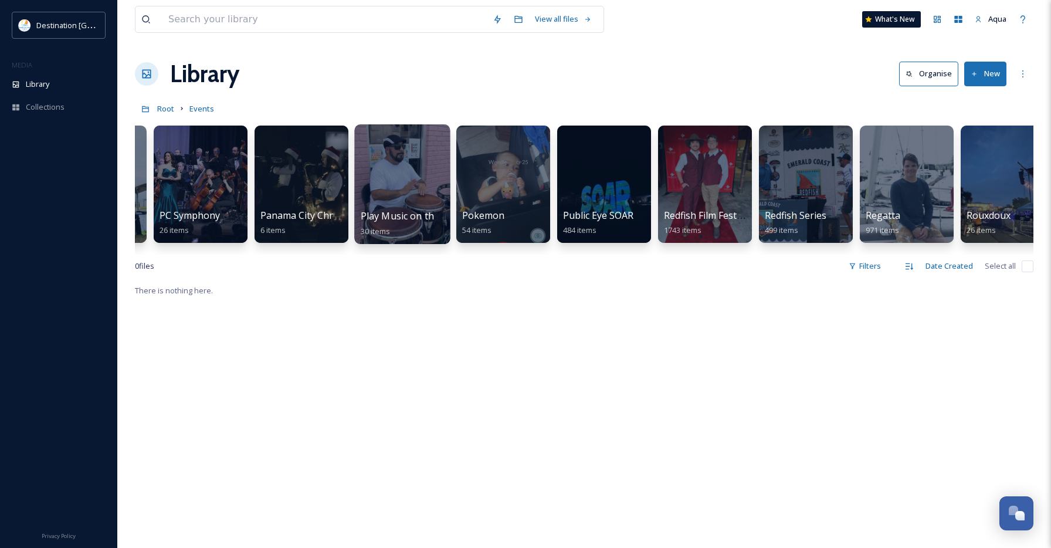
click at [418, 203] on div at bounding box center [402, 184] width 96 height 120
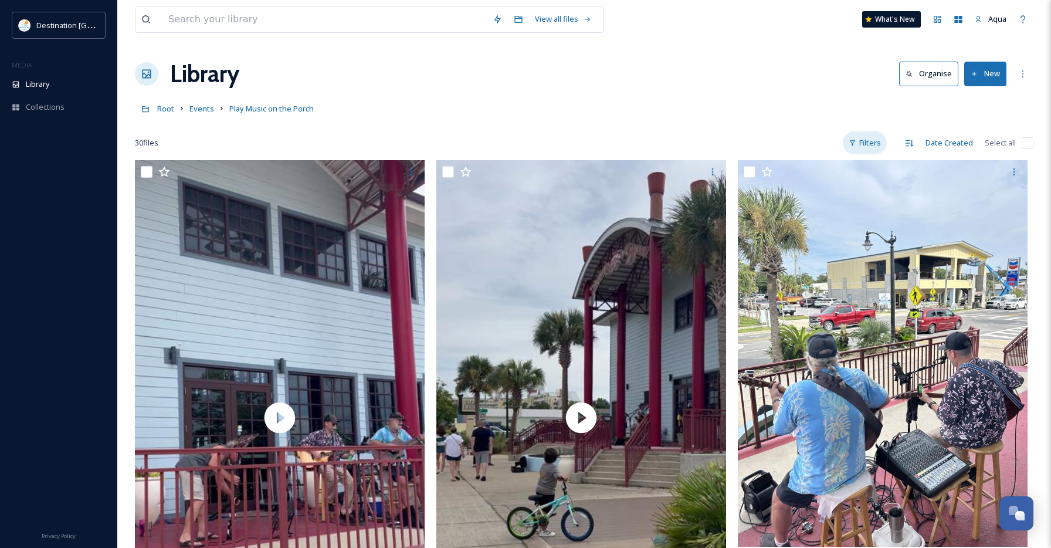
click at [872, 145] on div "Filters" at bounding box center [865, 142] width 44 height 23
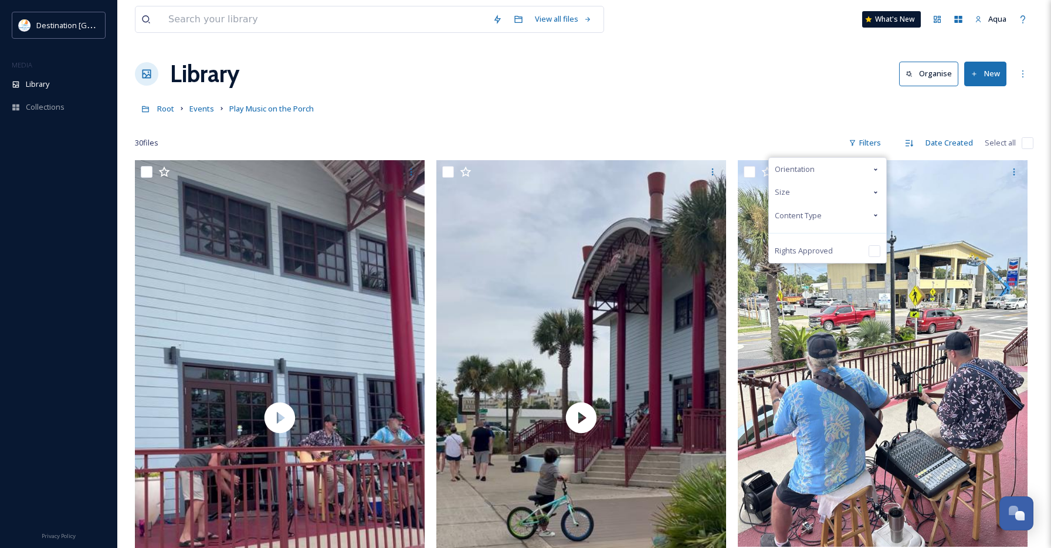
click at [831, 220] on div "Content Type" at bounding box center [827, 215] width 117 height 23
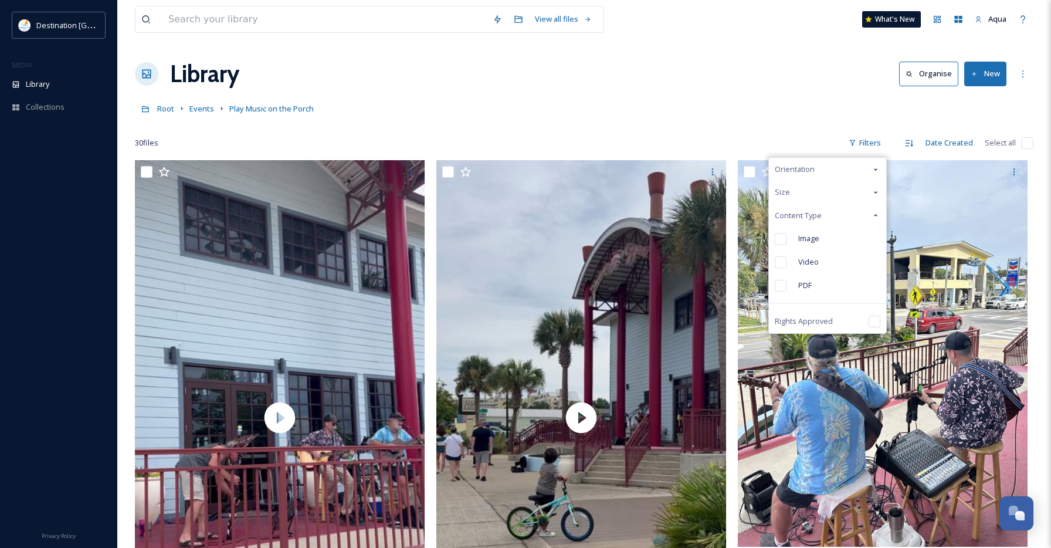
drag, startPoint x: 824, startPoint y: 238, endPoint x: 816, endPoint y: 238, distance: 7.6
click at [824, 238] on div "Image" at bounding box center [827, 238] width 117 height 23
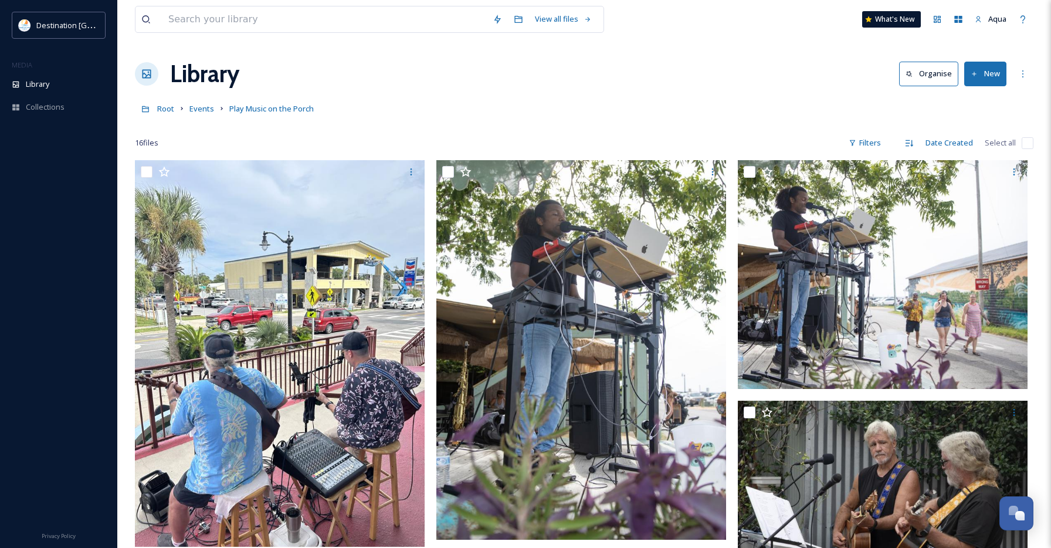
click at [164, 103] on link "Root" at bounding box center [165, 109] width 17 height 14
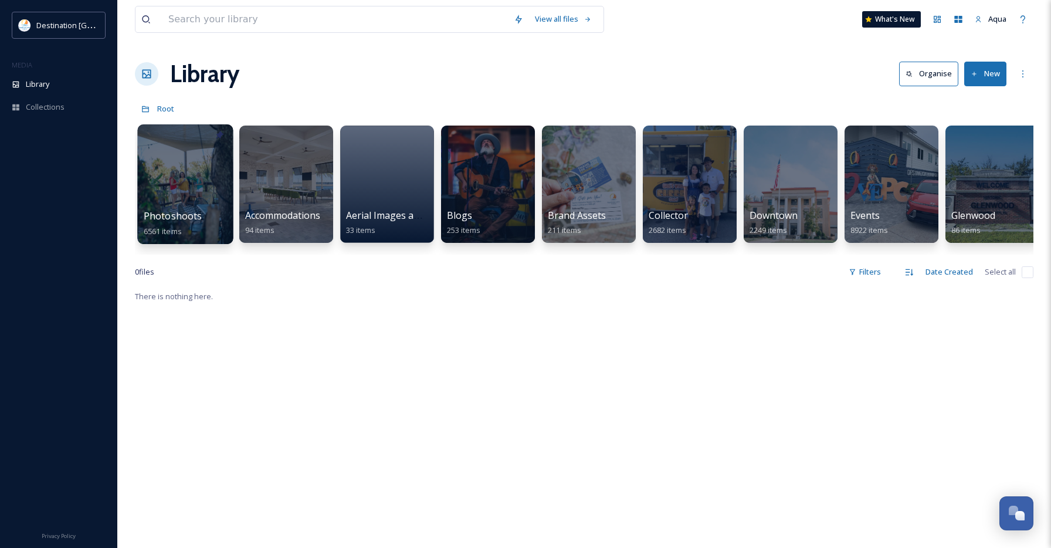
click at [207, 192] on div at bounding box center [185, 184] width 96 height 120
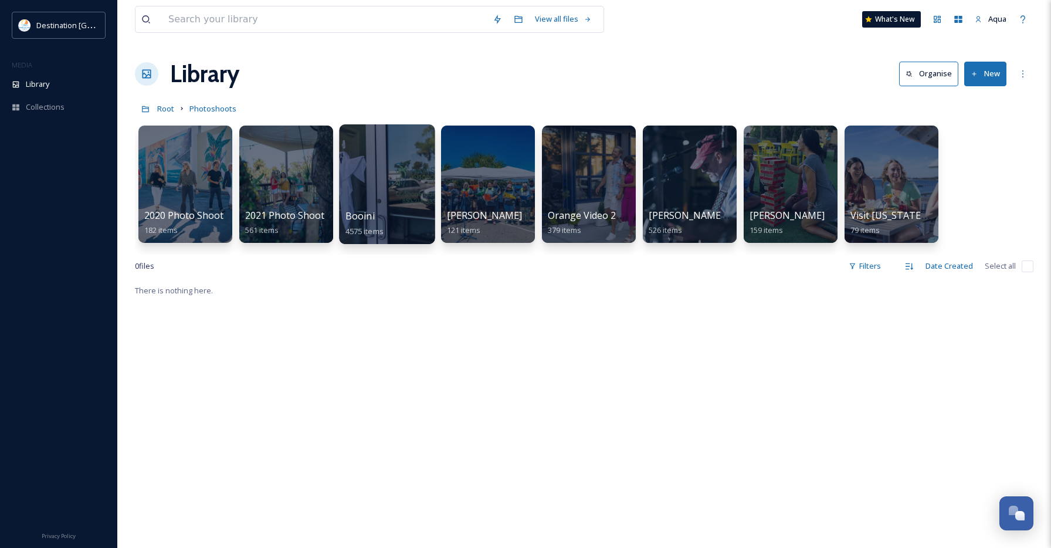
click at [398, 190] on div at bounding box center [387, 184] width 96 height 120
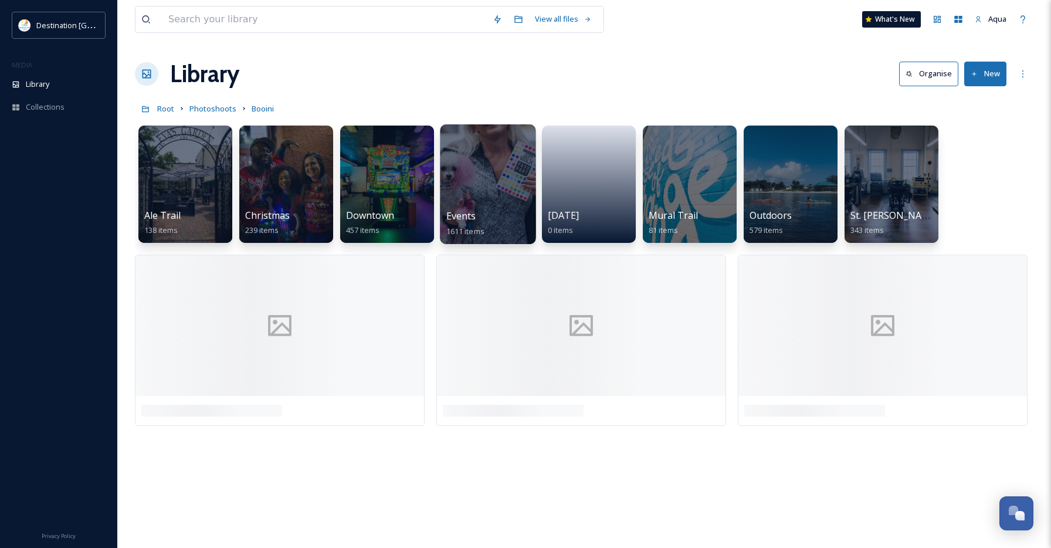
click at [455, 197] on div at bounding box center [488, 184] width 96 height 120
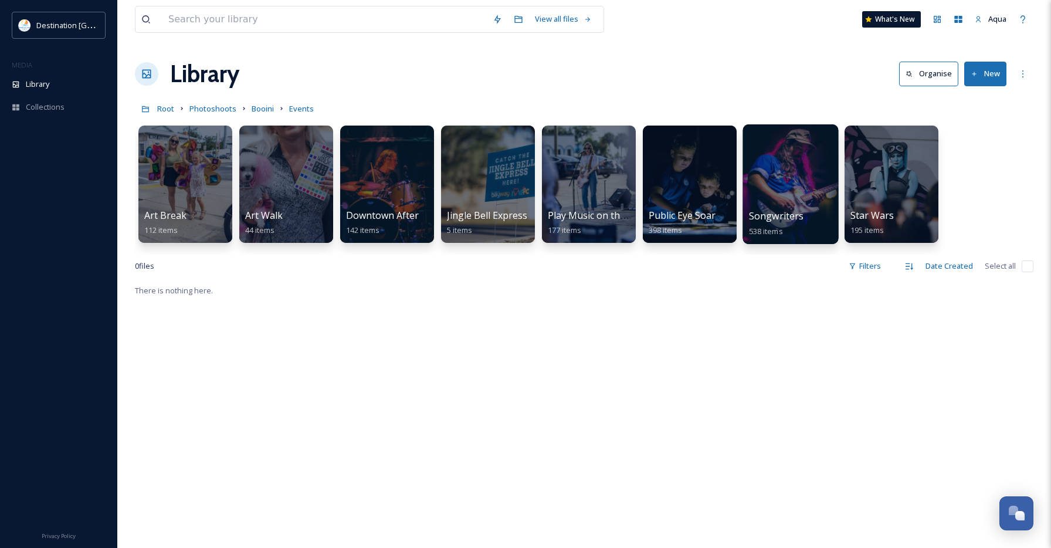
click at [794, 180] on div at bounding box center [791, 184] width 96 height 120
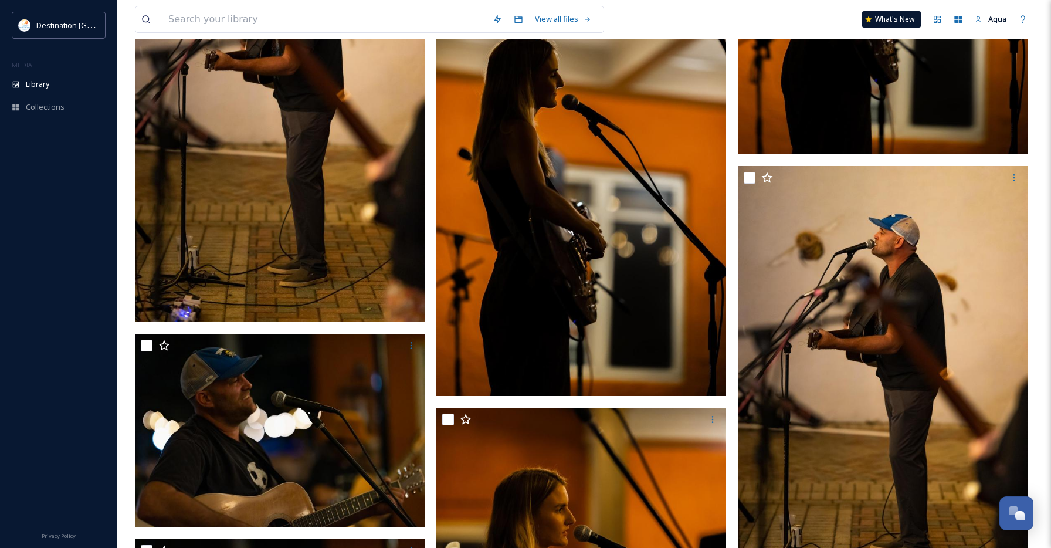
scroll to position [34634, 0]
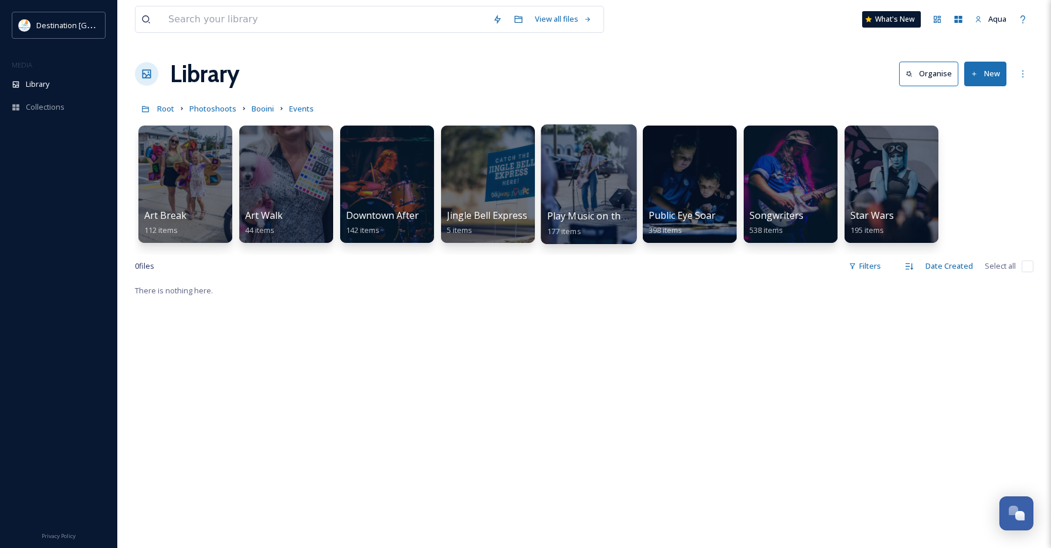
click at [576, 188] on div at bounding box center [589, 184] width 96 height 120
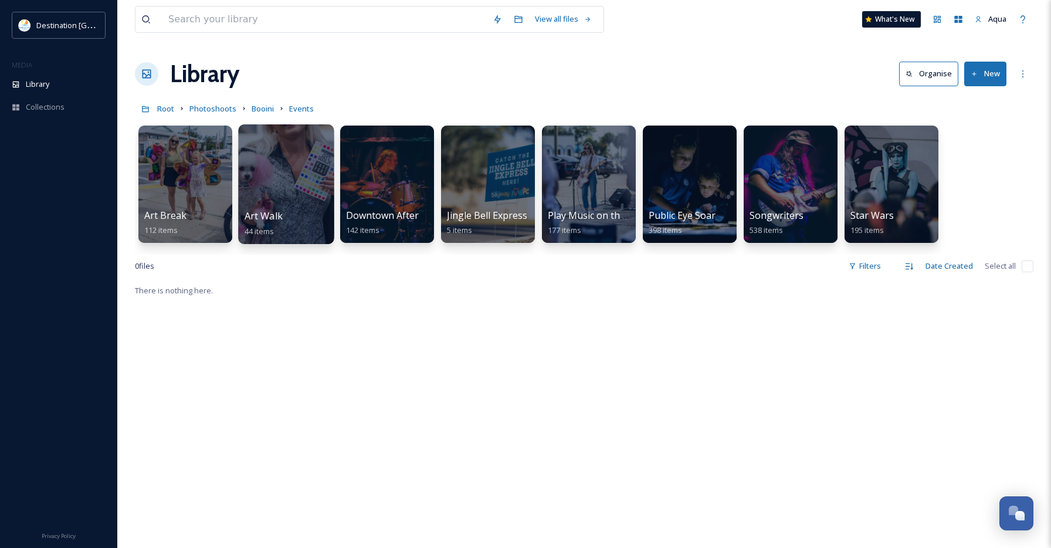
click at [332, 197] on div at bounding box center [286, 184] width 96 height 120
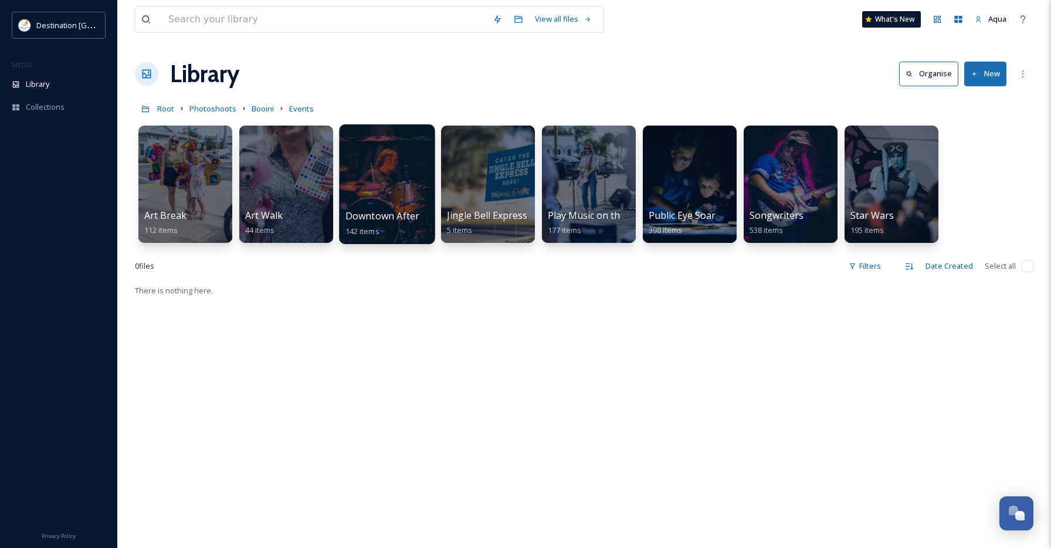
click at [385, 191] on div at bounding box center [387, 184] width 96 height 120
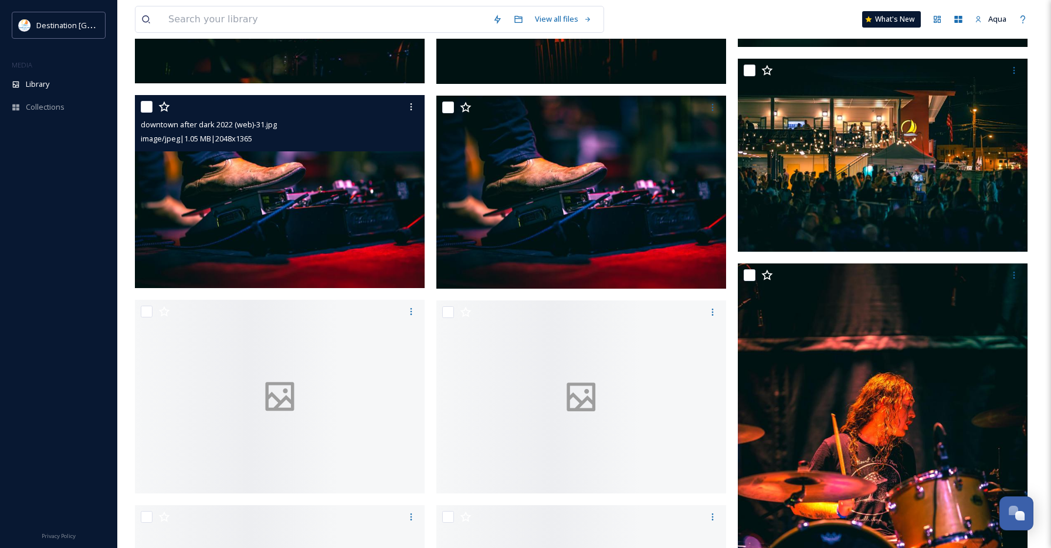
scroll to position [6827, 0]
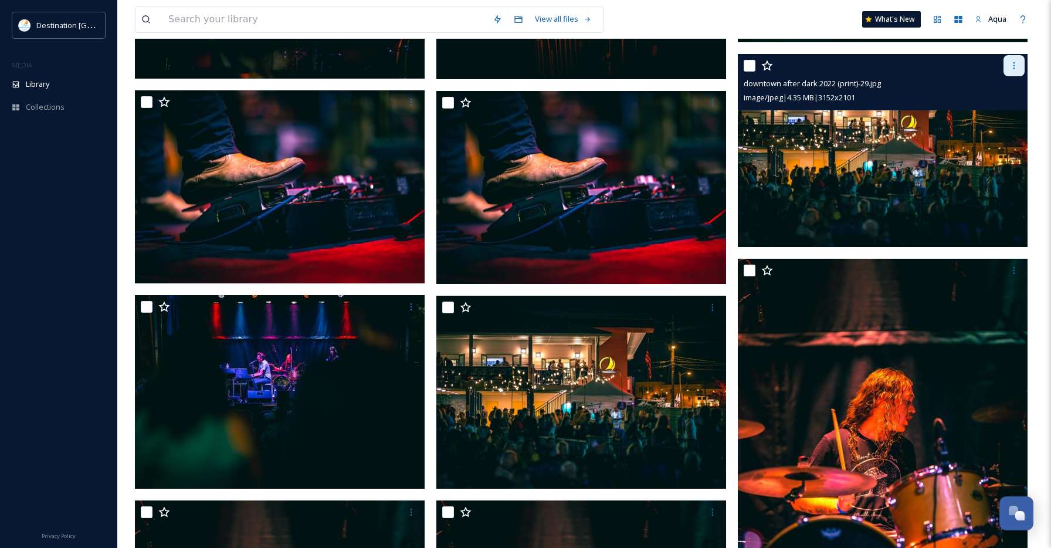
click at [1017, 64] on icon at bounding box center [1014, 65] width 9 height 9
click at [1006, 106] on div "Download" at bounding box center [1001, 114] width 48 height 23
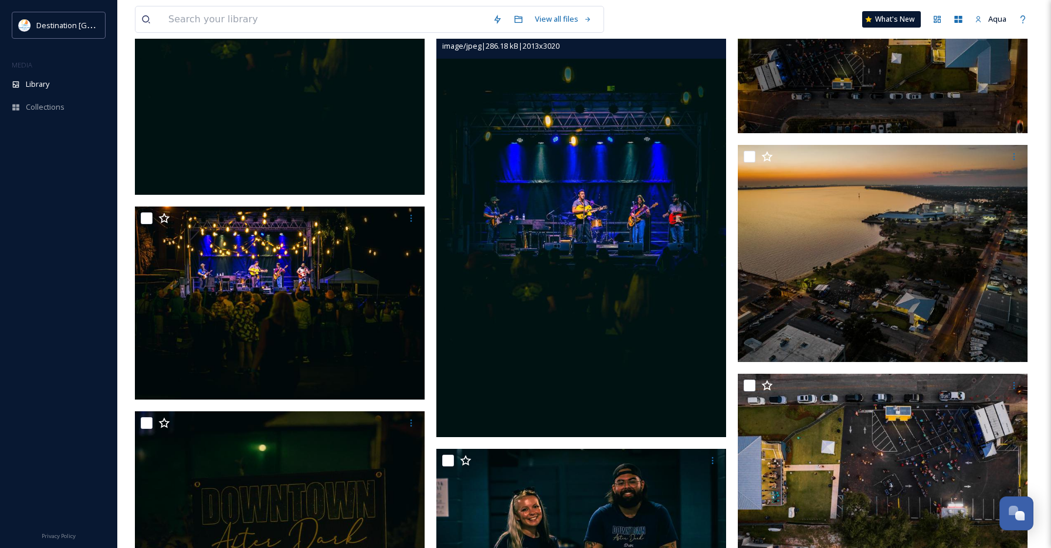
scroll to position [12778, 0]
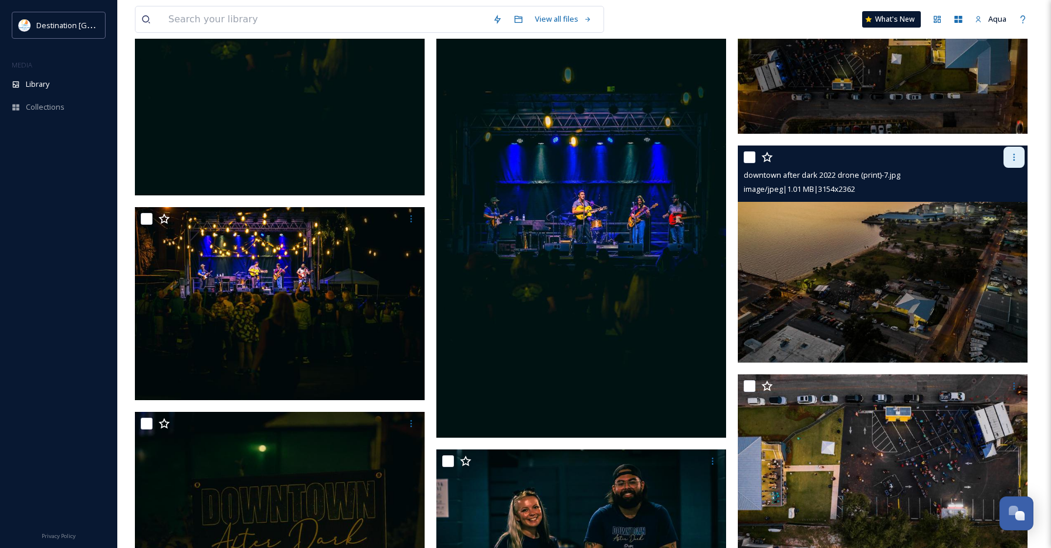
click at [1019, 157] on icon at bounding box center [1014, 157] width 9 height 9
click at [1007, 207] on span "Download" at bounding box center [1001, 206] width 36 height 11
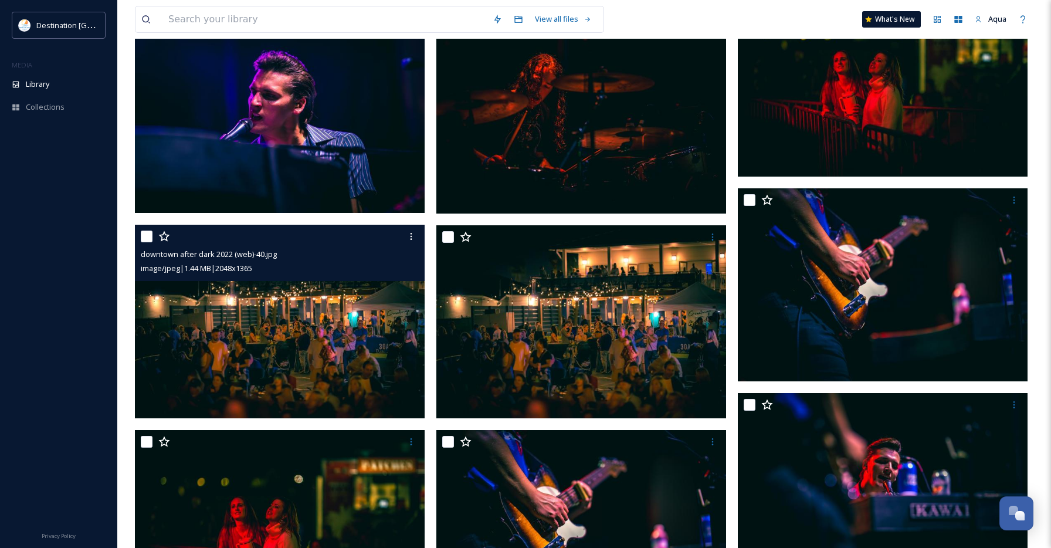
scroll to position [5464, 0]
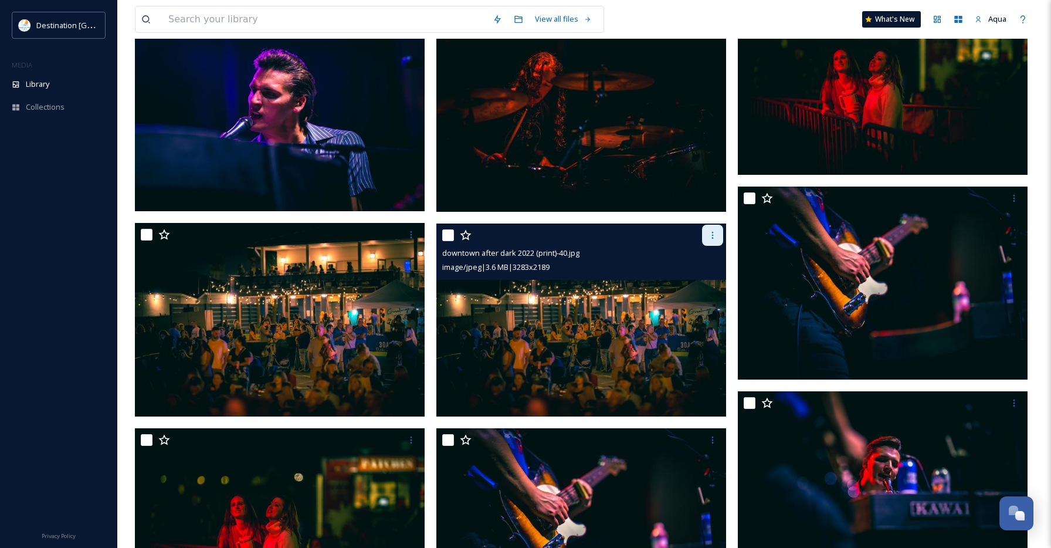
click at [708, 231] on icon at bounding box center [712, 235] width 9 height 9
click at [698, 283] on span "Download" at bounding box center [699, 283] width 36 height 11
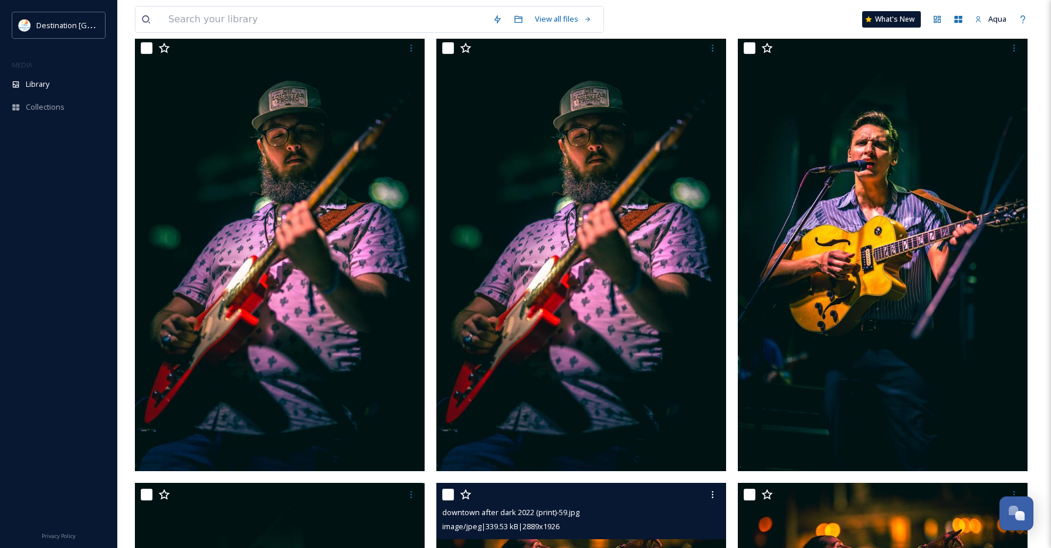
scroll to position [0, 0]
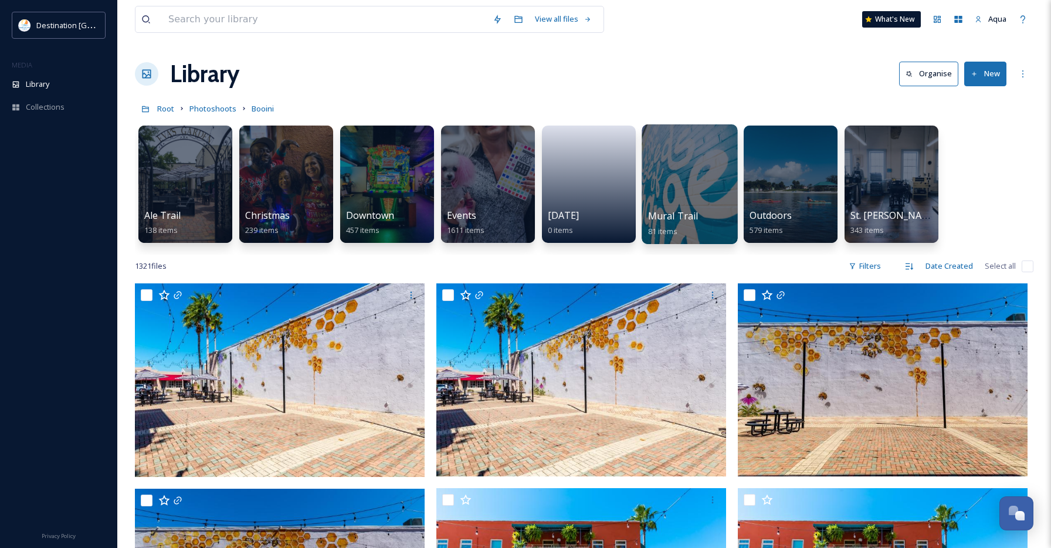
click at [714, 186] on div at bounding box center [690, 184] width 96 height 120
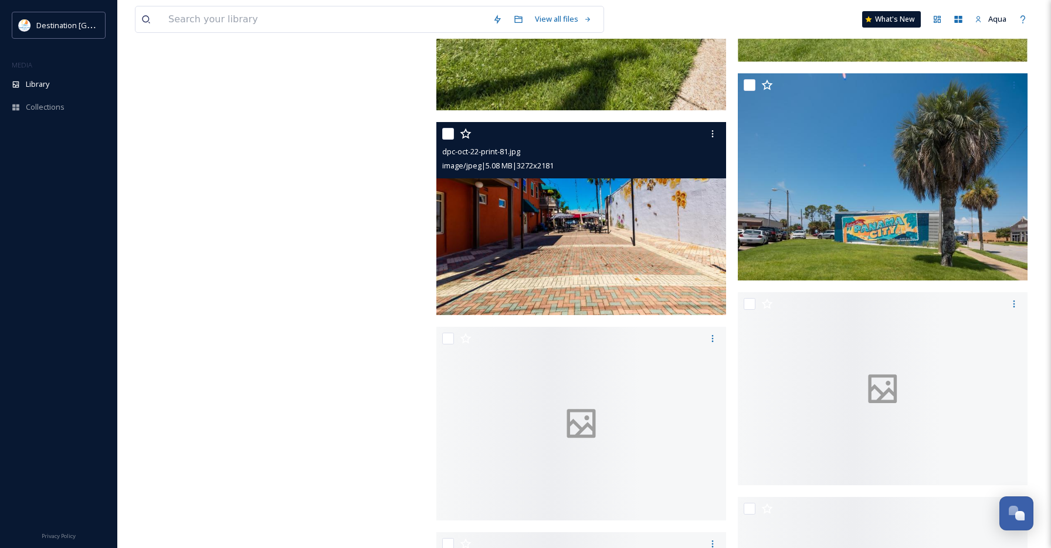
scroll to position [8177, 0]
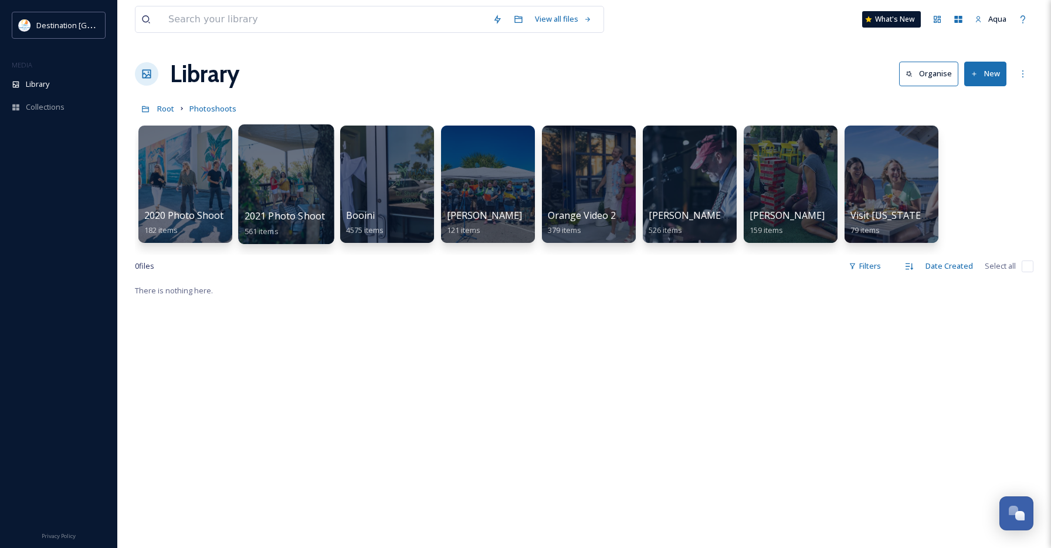
click at [259, 184] on div at bounding box center [286, 184] width 96 height 120
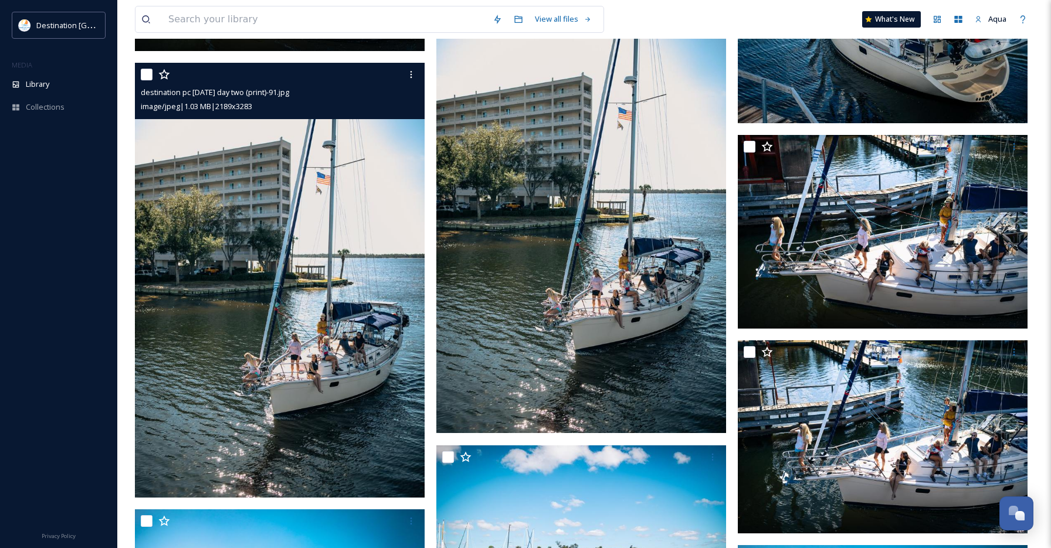
scroll to position [28292, 0]
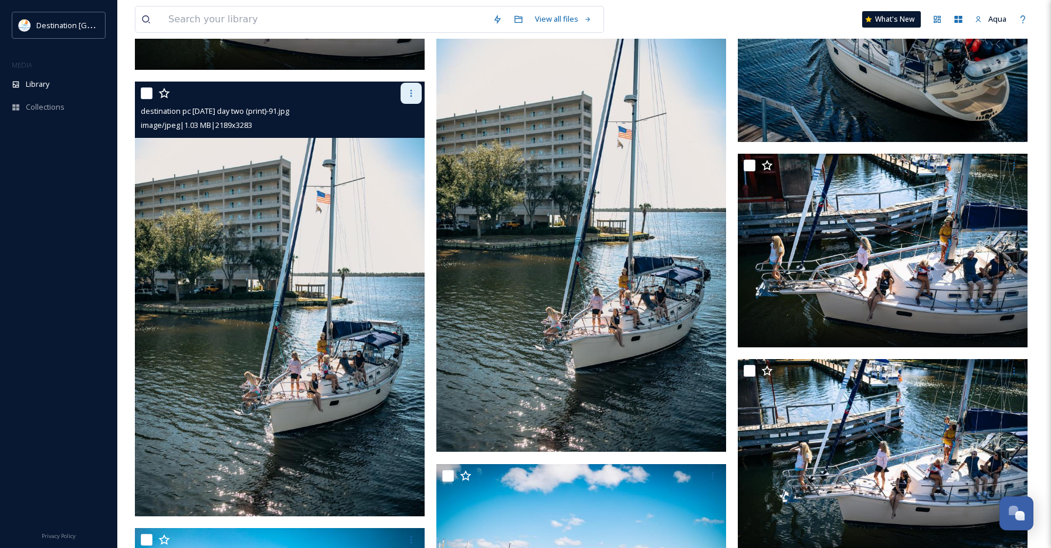
click at [411, 99] on div at bounding box center [411, 93] width 21 height 21
click at [396, 147] on span "Download" at bounding box center [398, 141] width 36 height 11
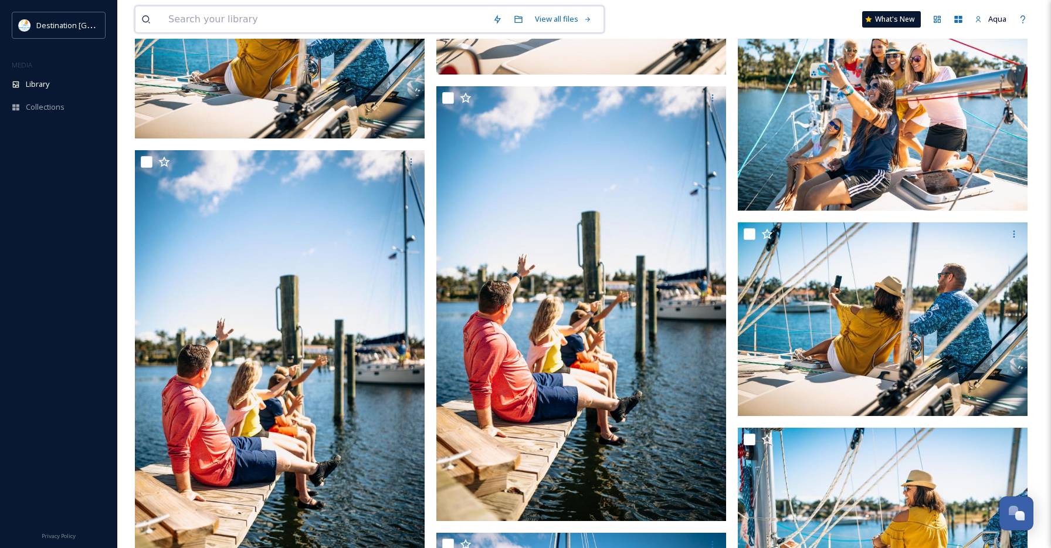
scroll to position [26922, 0]
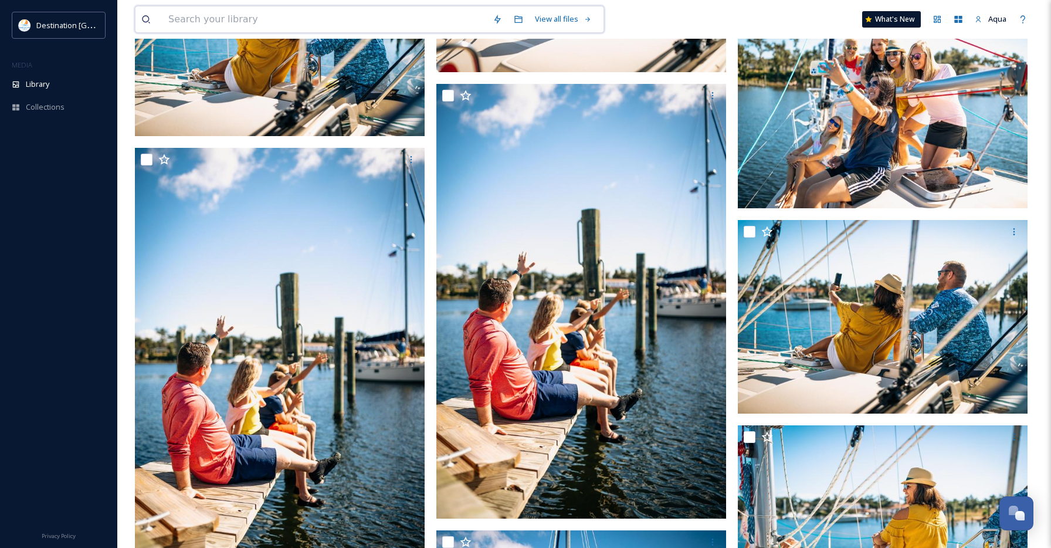
click at [263, 8] on input at bounding box center [325, 19] width 324 height 26
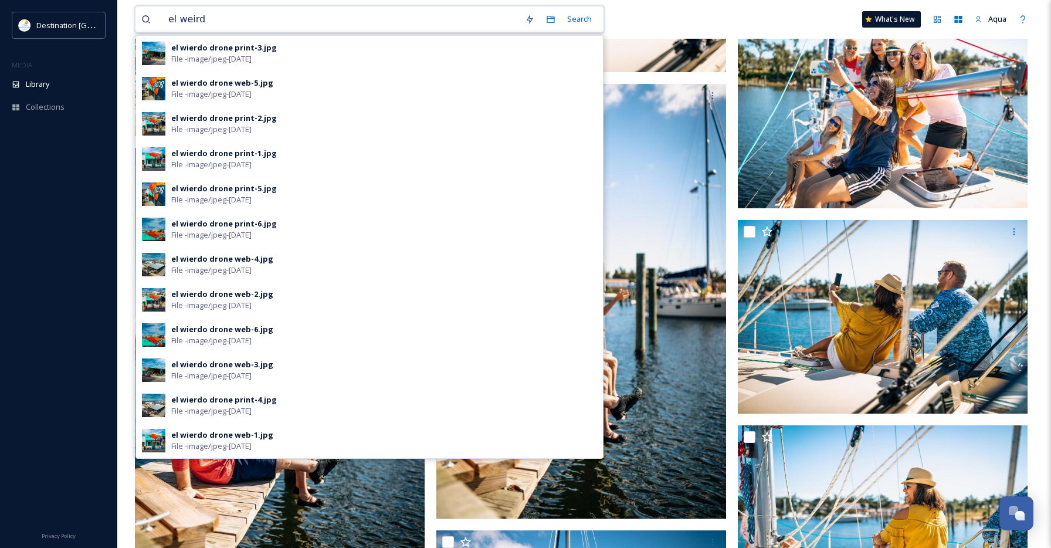
type input "el weirdo"
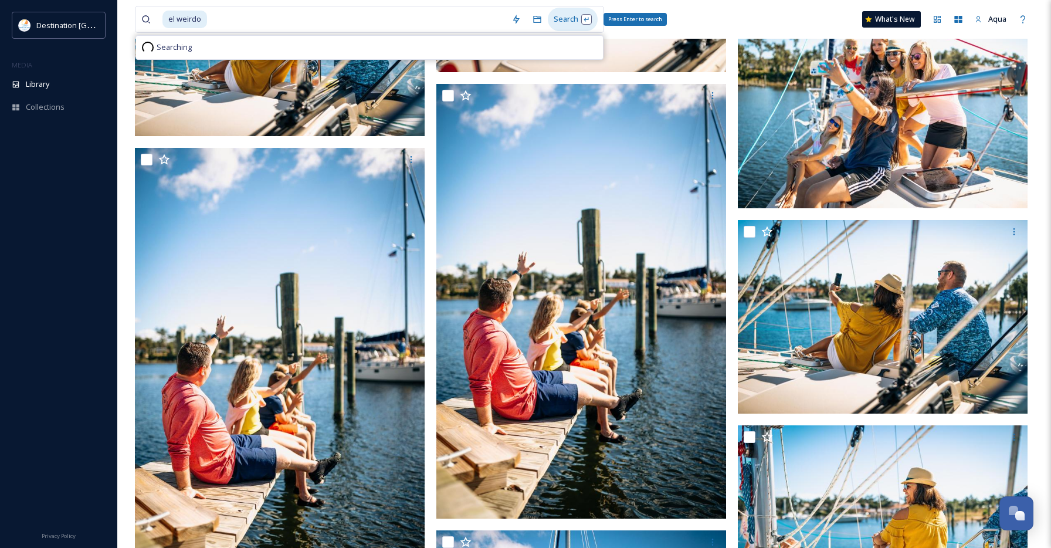
click at [572, 18] on div "Search Press Enter to search" at bounding box center [573, 19] width 50 height 23
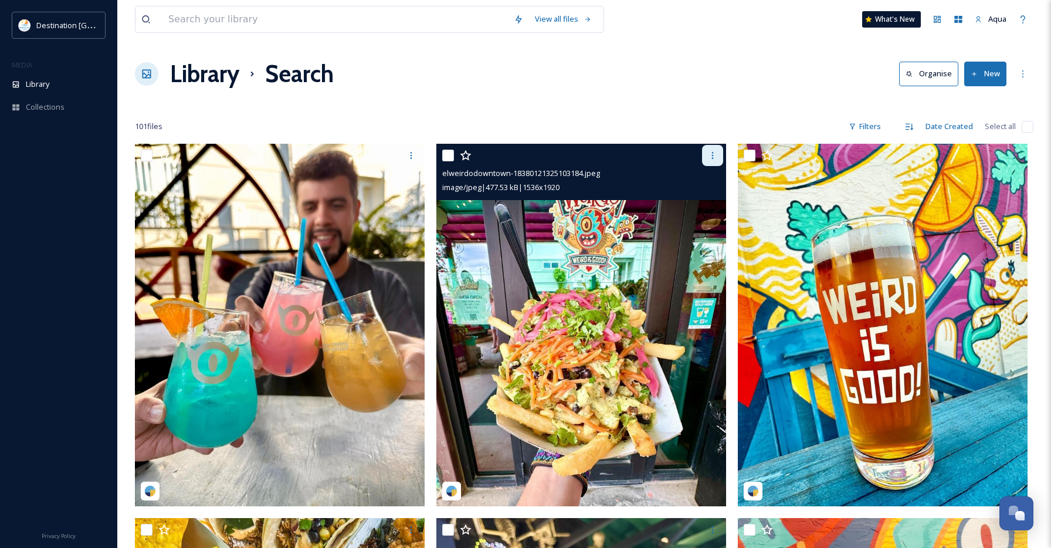
click at [718, 154] on div at bounding box center [712, 155] width 21 height 21
click at [705, 211] on div "Download" at bounding box center [699, 203] width 48 height 23
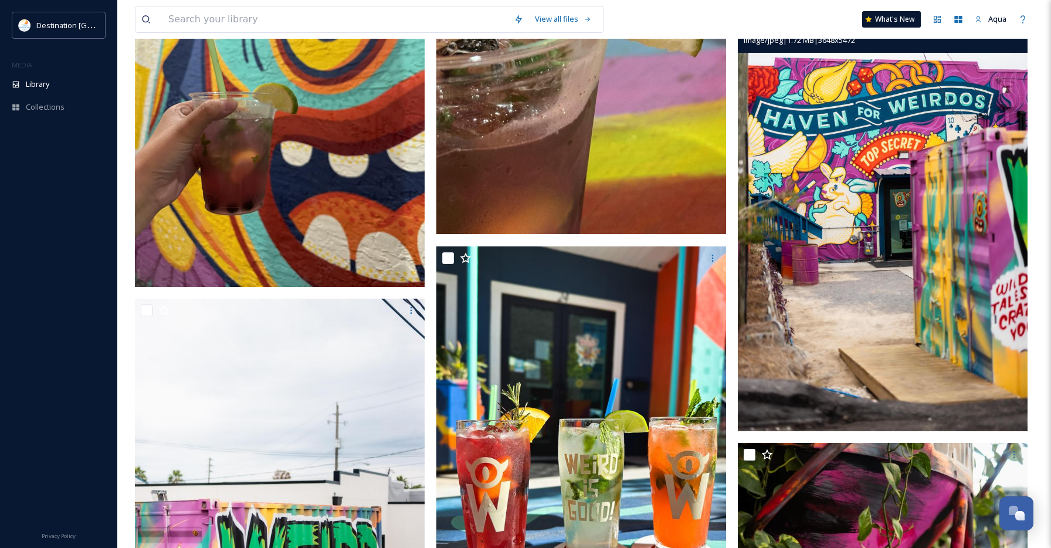
scroll to position [7964, 0]
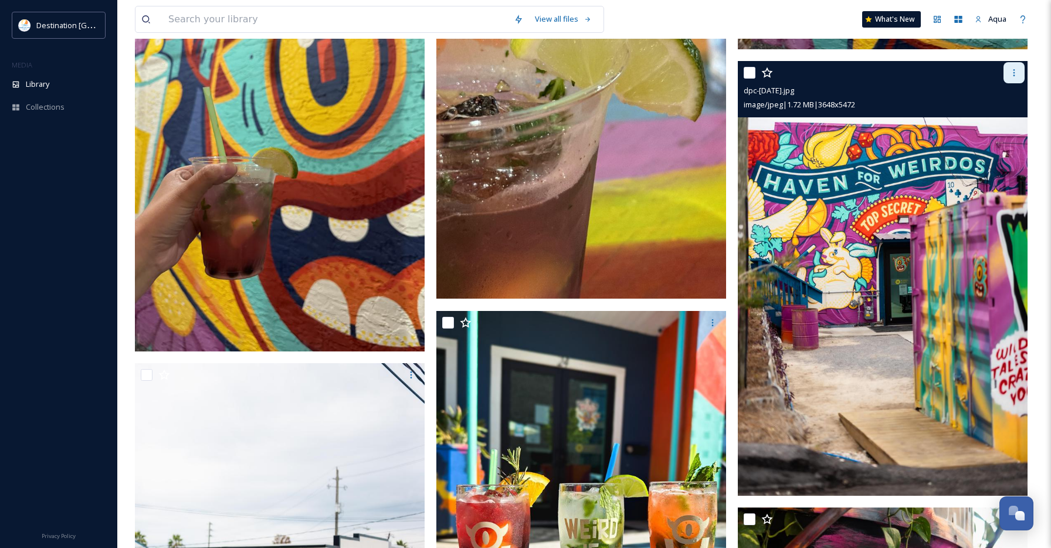
click at [1018, 71] on icon at bounding box center [1014, 72] width 9 height 9
click at [1002, 118] on span "Download" at bounding box center [1001, 121] width 36 height 11
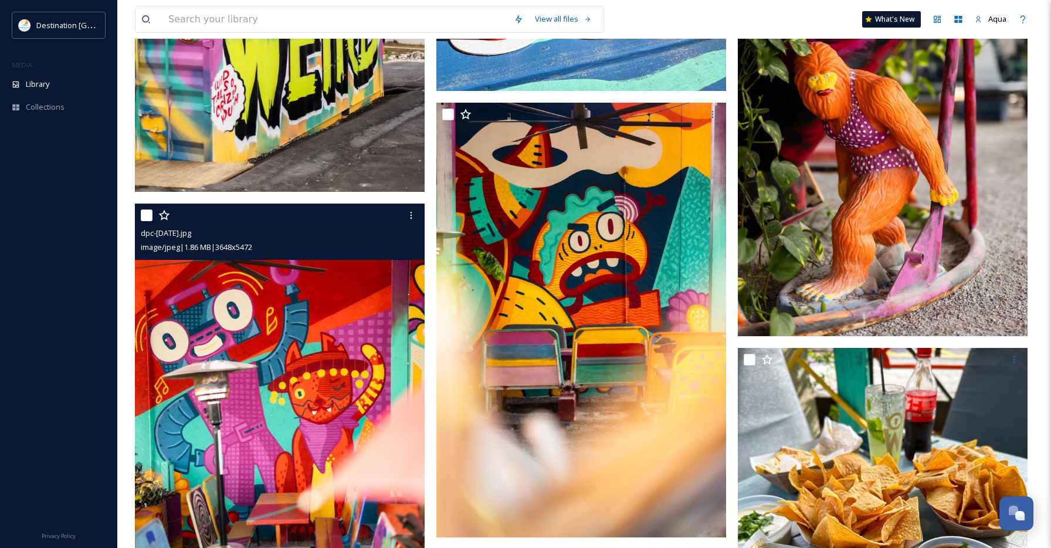
scroll to position [8634, 0]
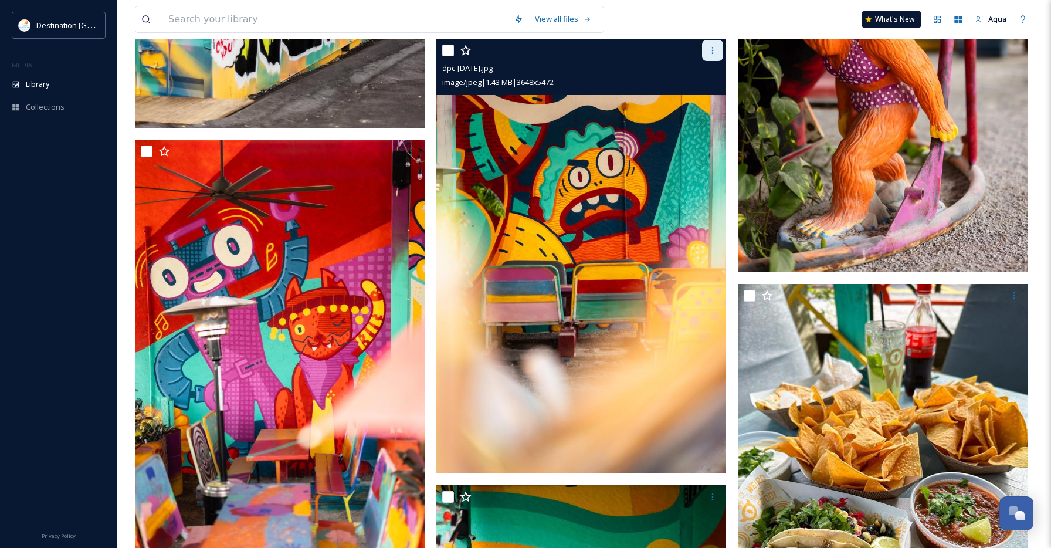
click at [720, 52] on div at bounding box center [712, 50] width 21 height 21
click at [712, 96] on span "Download" at bounding box center [699, 98] width 36 height 11
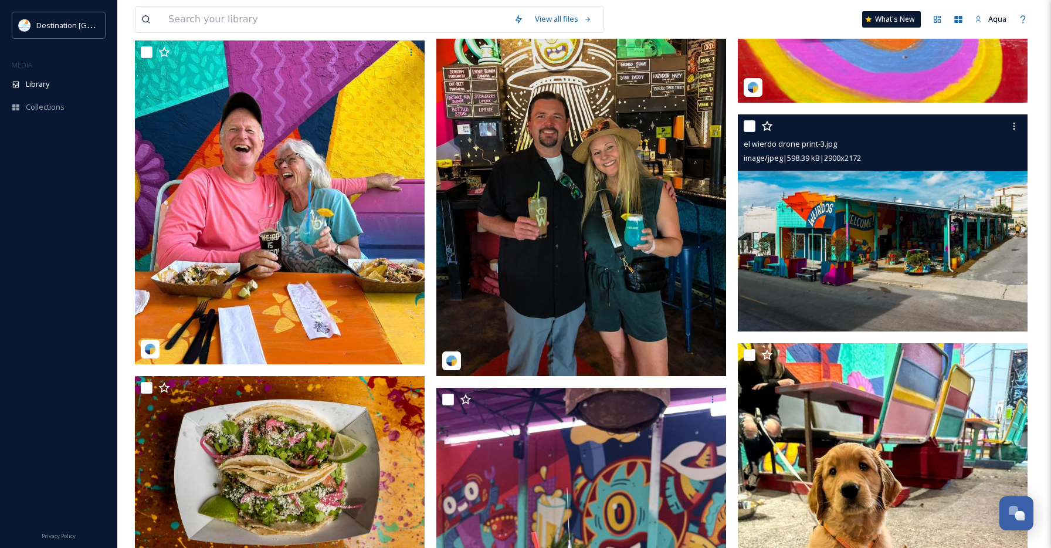
scroll to position [11388, 0]
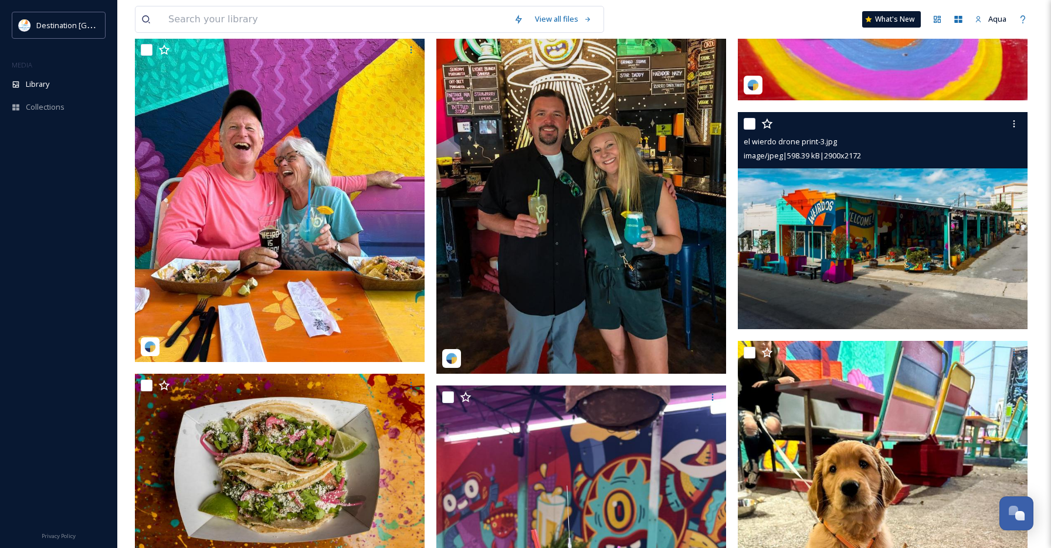
drag, startPoint x: 1013, startPoint y: 124, endPoint x: 1009, endPoint y: 135, distance: 11.3
click at [1013, 125] on icon at bounding box center [1014, 123] width 9 height 9
click at [998, 172] on span "Download" at bounding box center [1001, 172] width 36 height 11
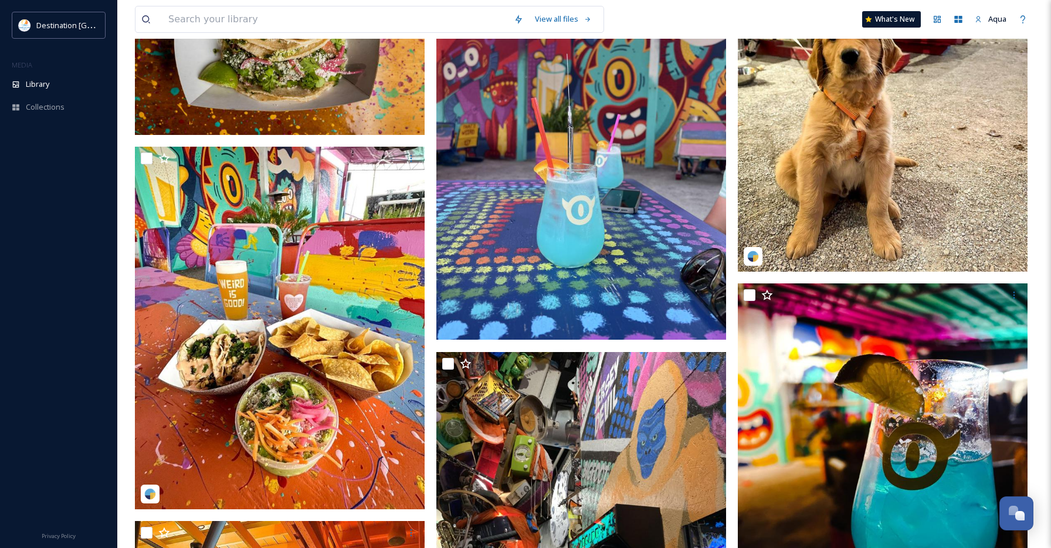
scroll to position [11821, 0]
